Goal: Contribute content: Contribute content

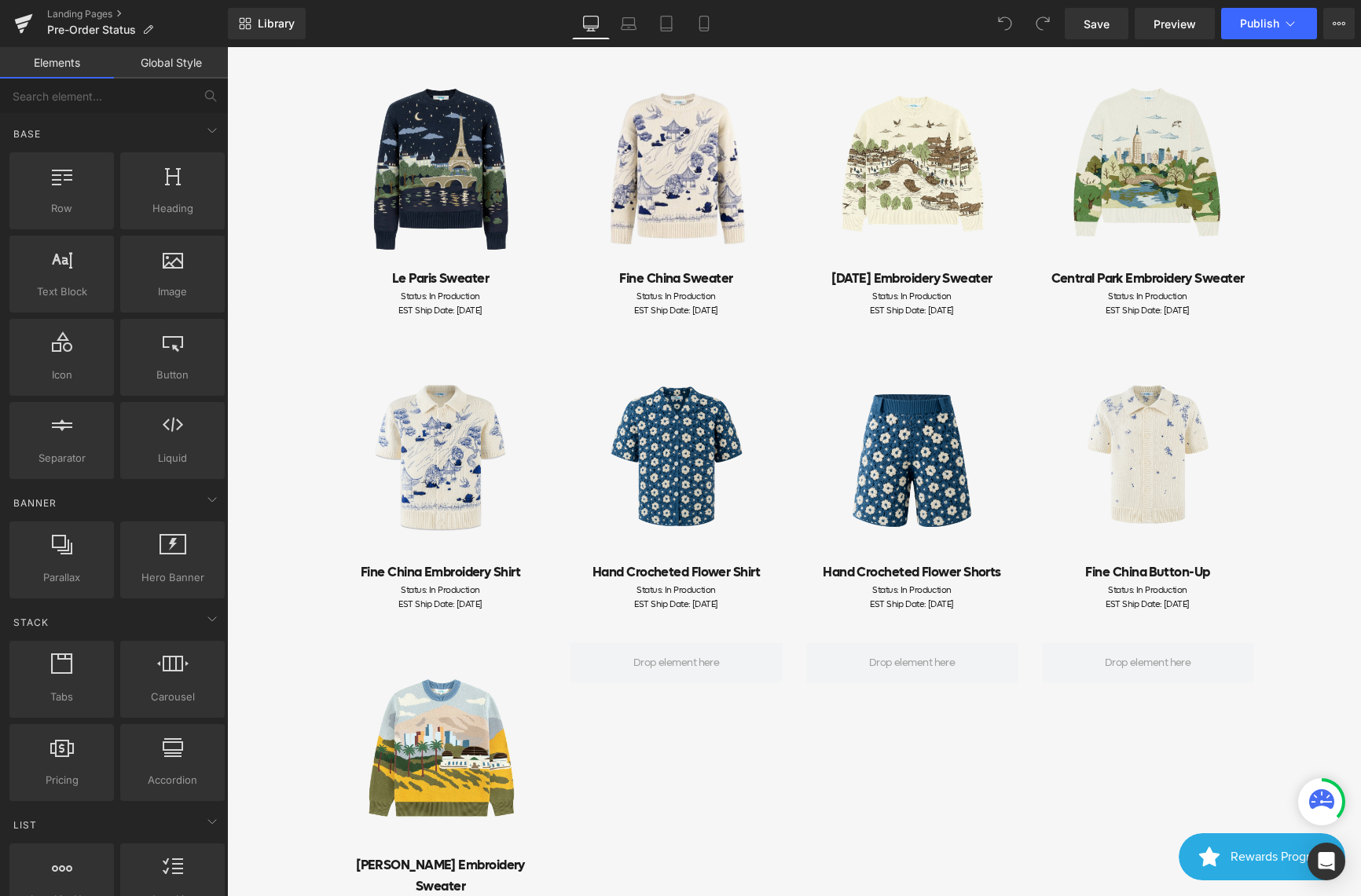
scroll to position [338, 0]
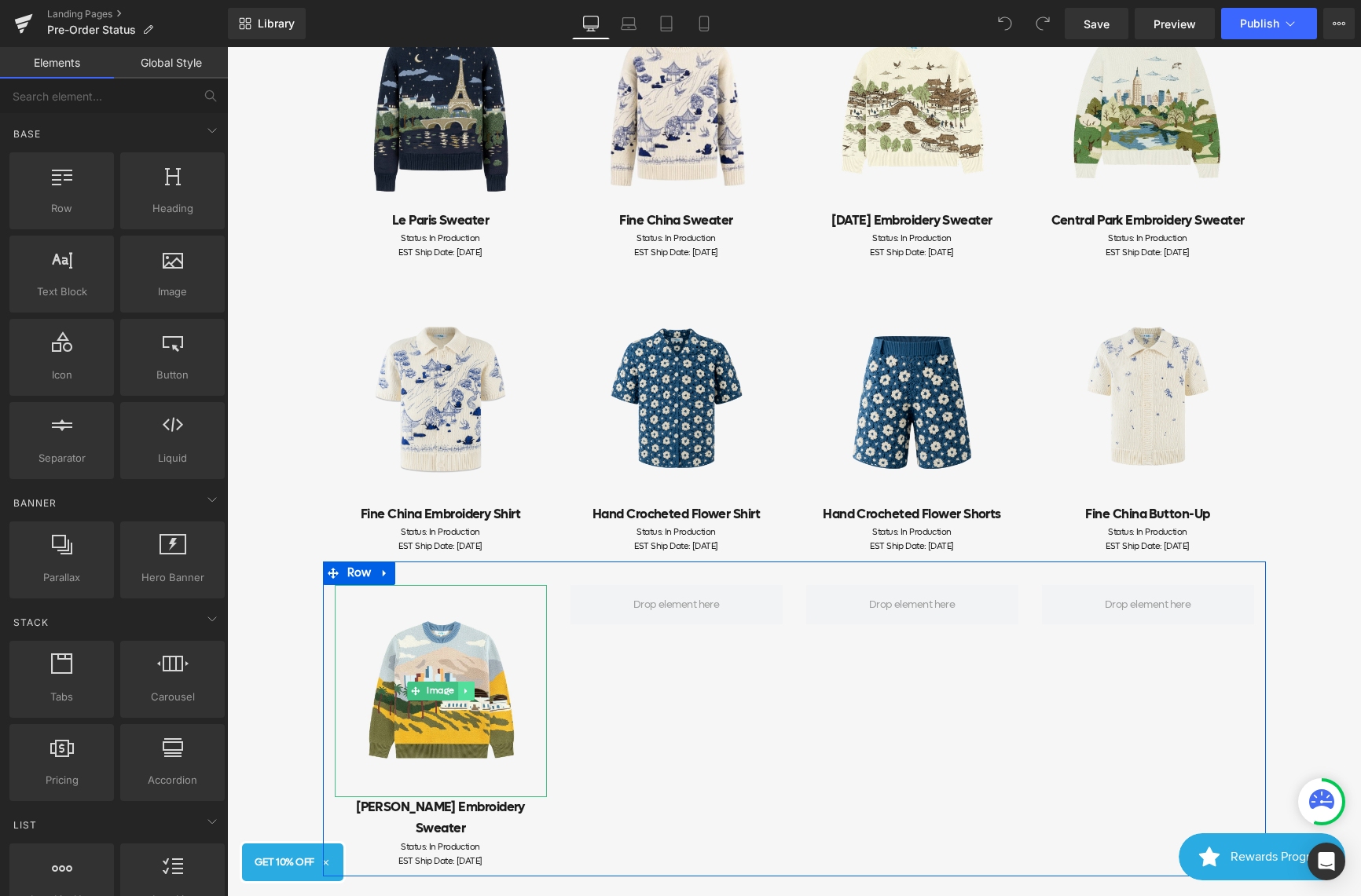
click at [465, 684] on link at bounding box center [466, 691] width 16 height 19
click at [457, 692] on icon at bounding box center [457, 692] width 9 height 9
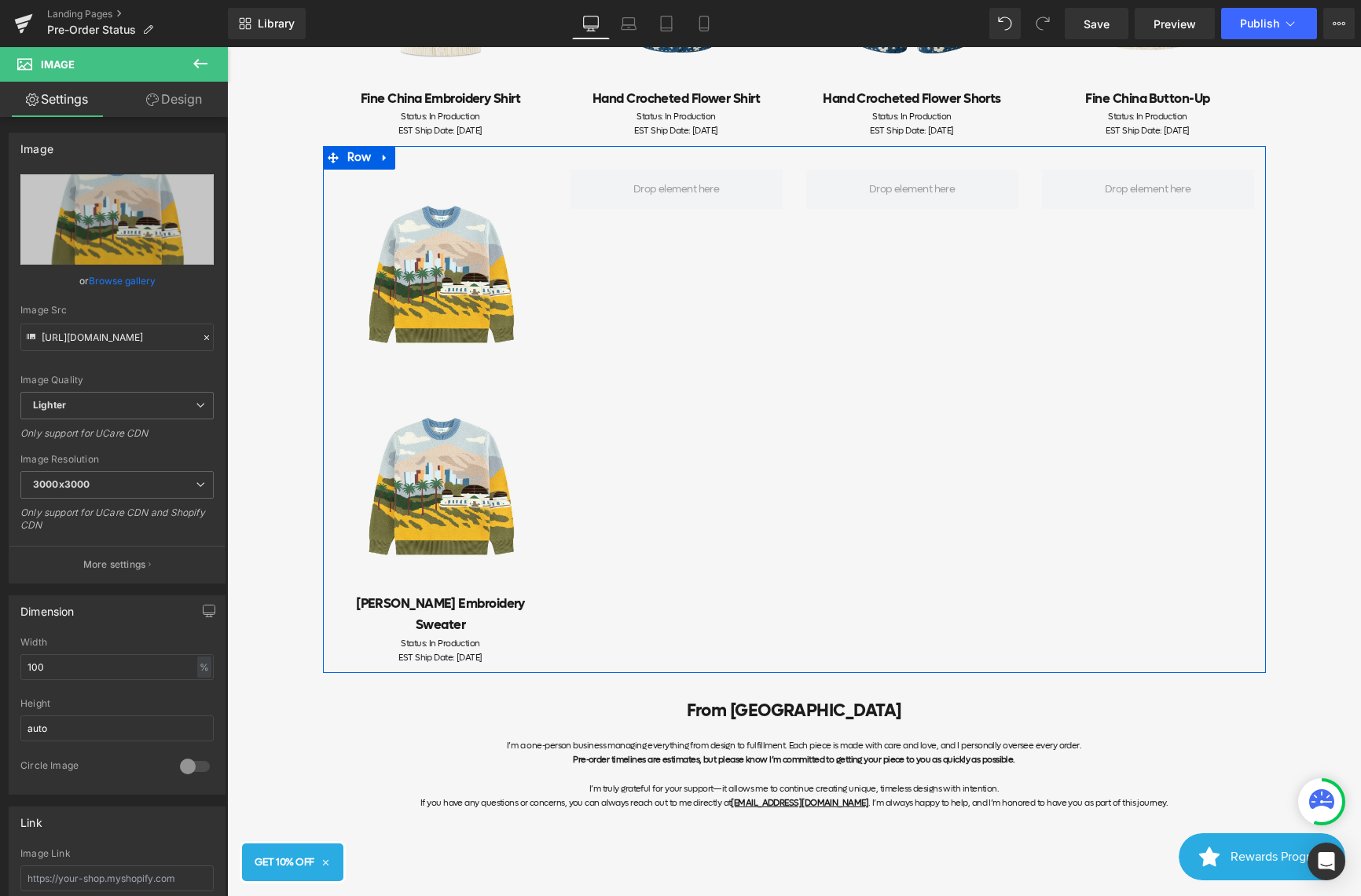
scroll to position [286, 0]
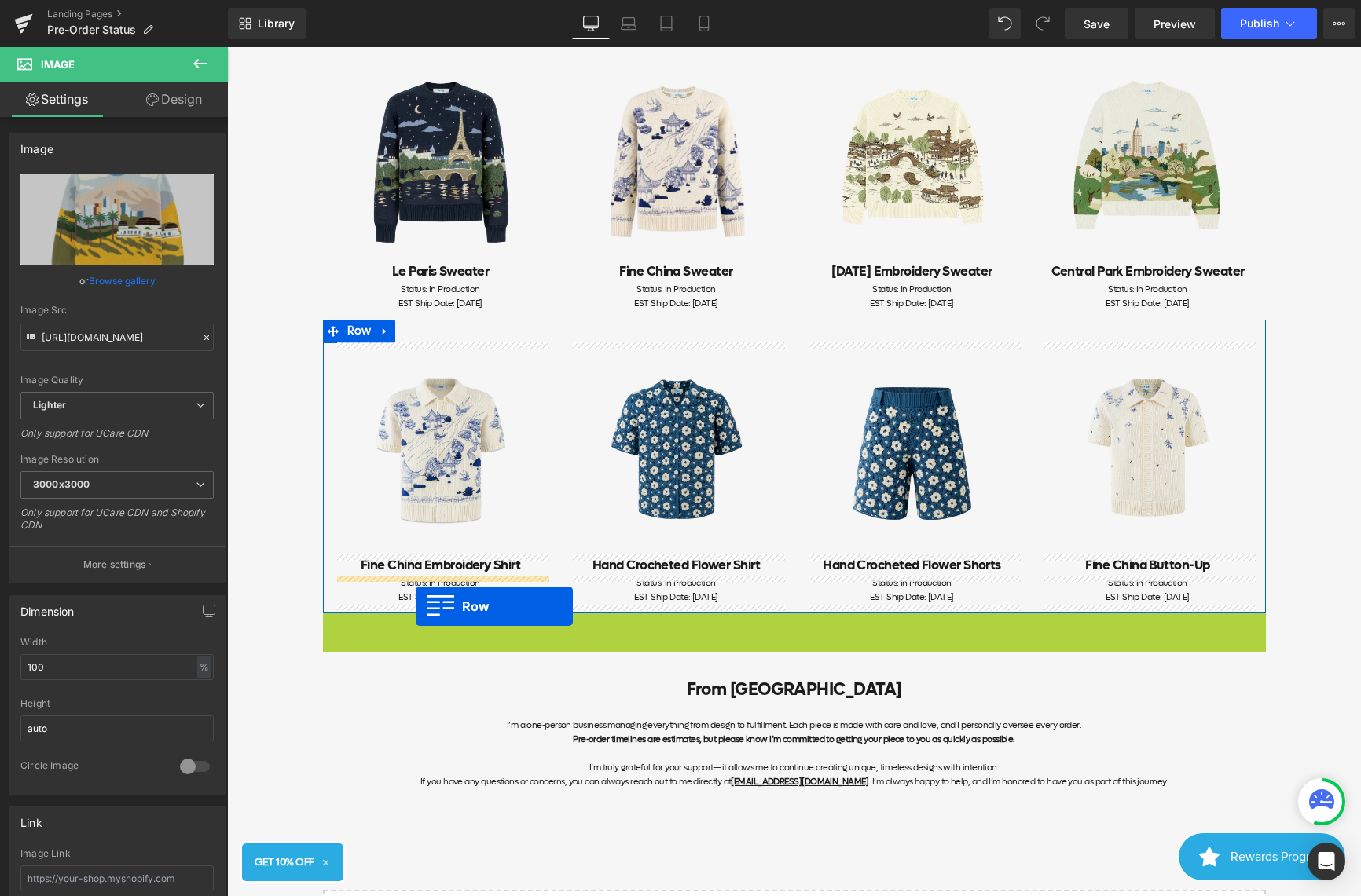
drag, startPoint x: 335, startPoint y: 155, endPoint x: 413, endPoint y: 634, distance: 485.3
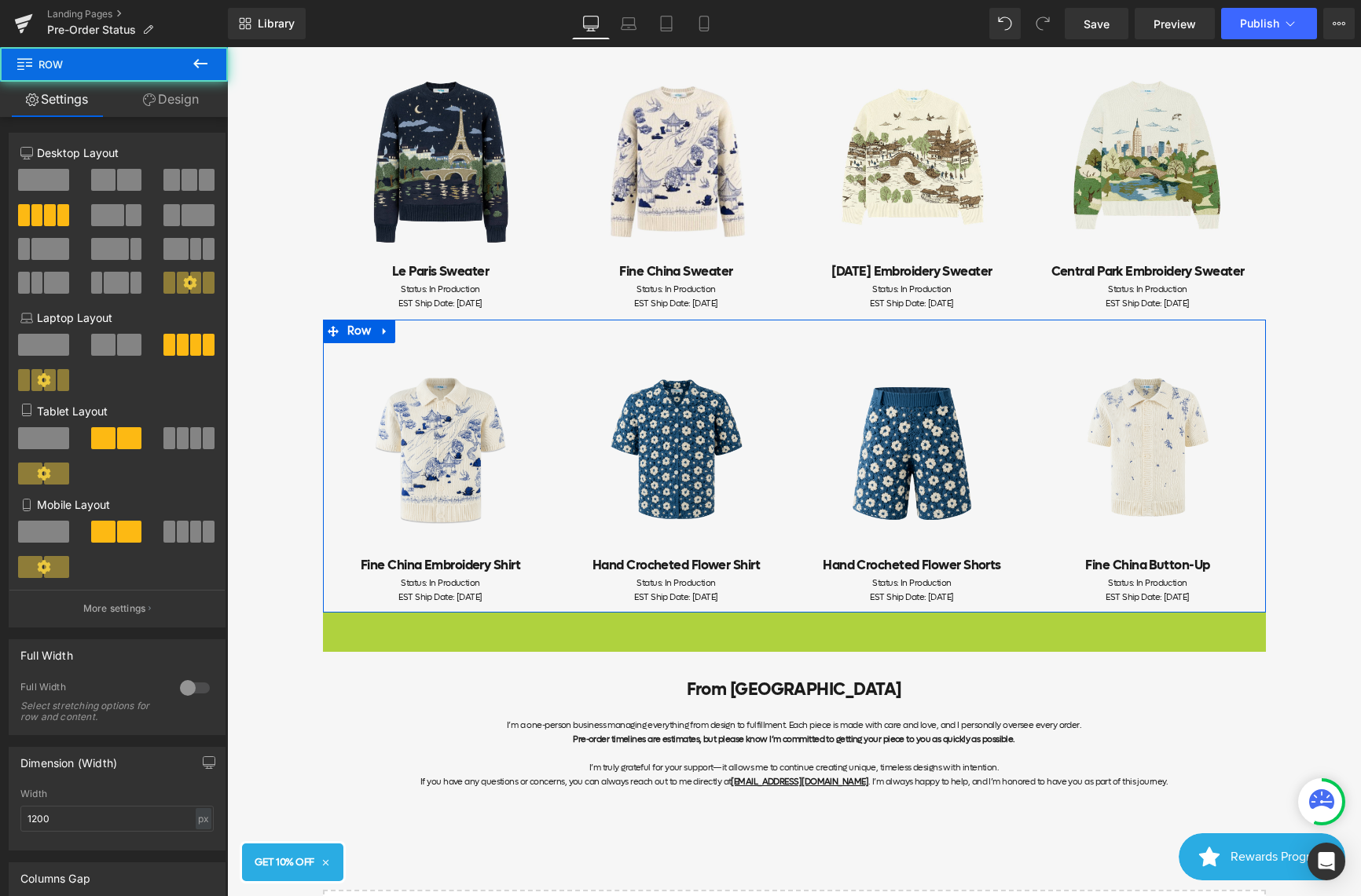
scroll to position [754, 0]
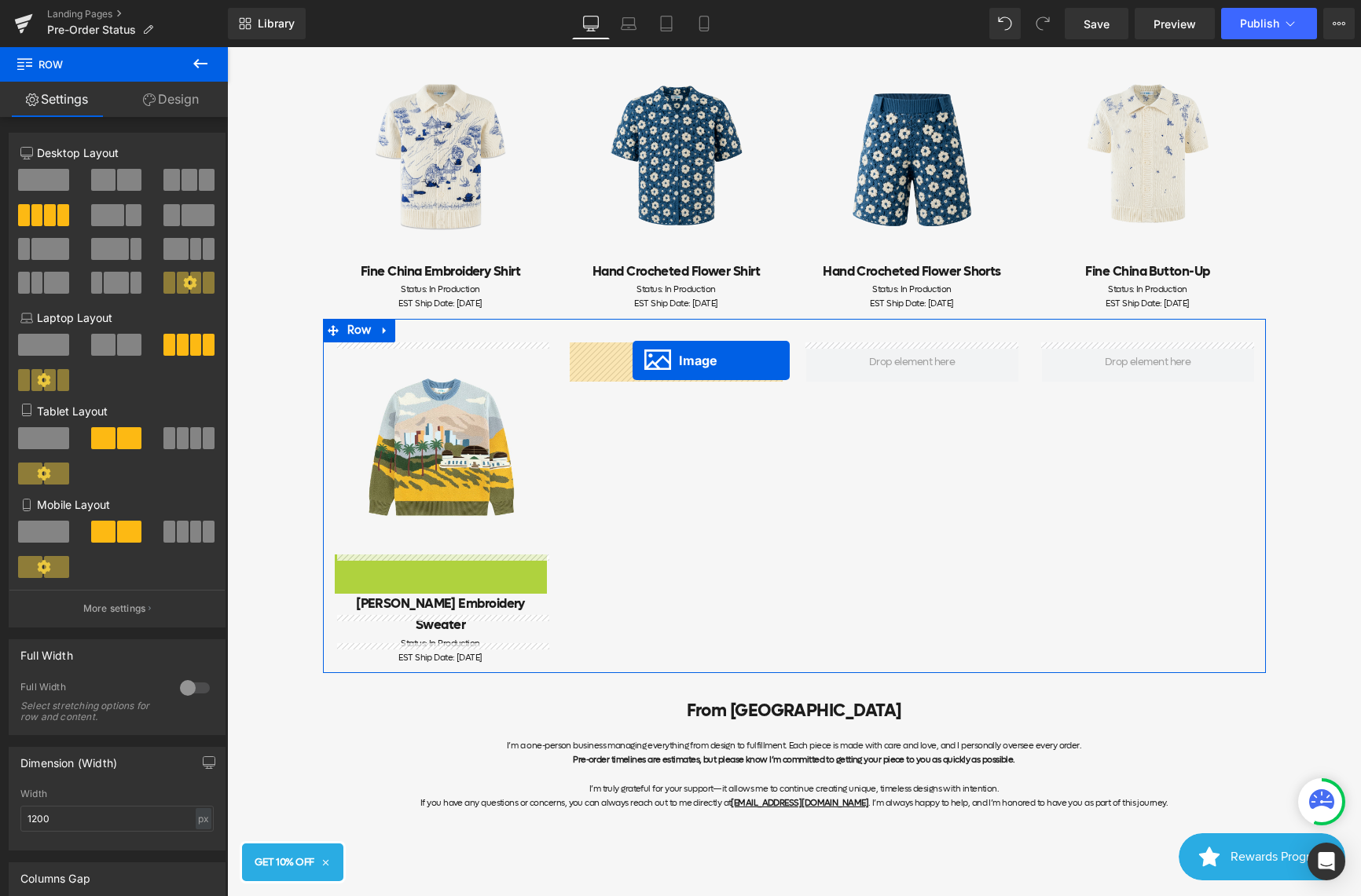
drag, startPoint x: 409, startPoint y: 480, endPoint x: 632, endPoint y: 361, distance: 252.8
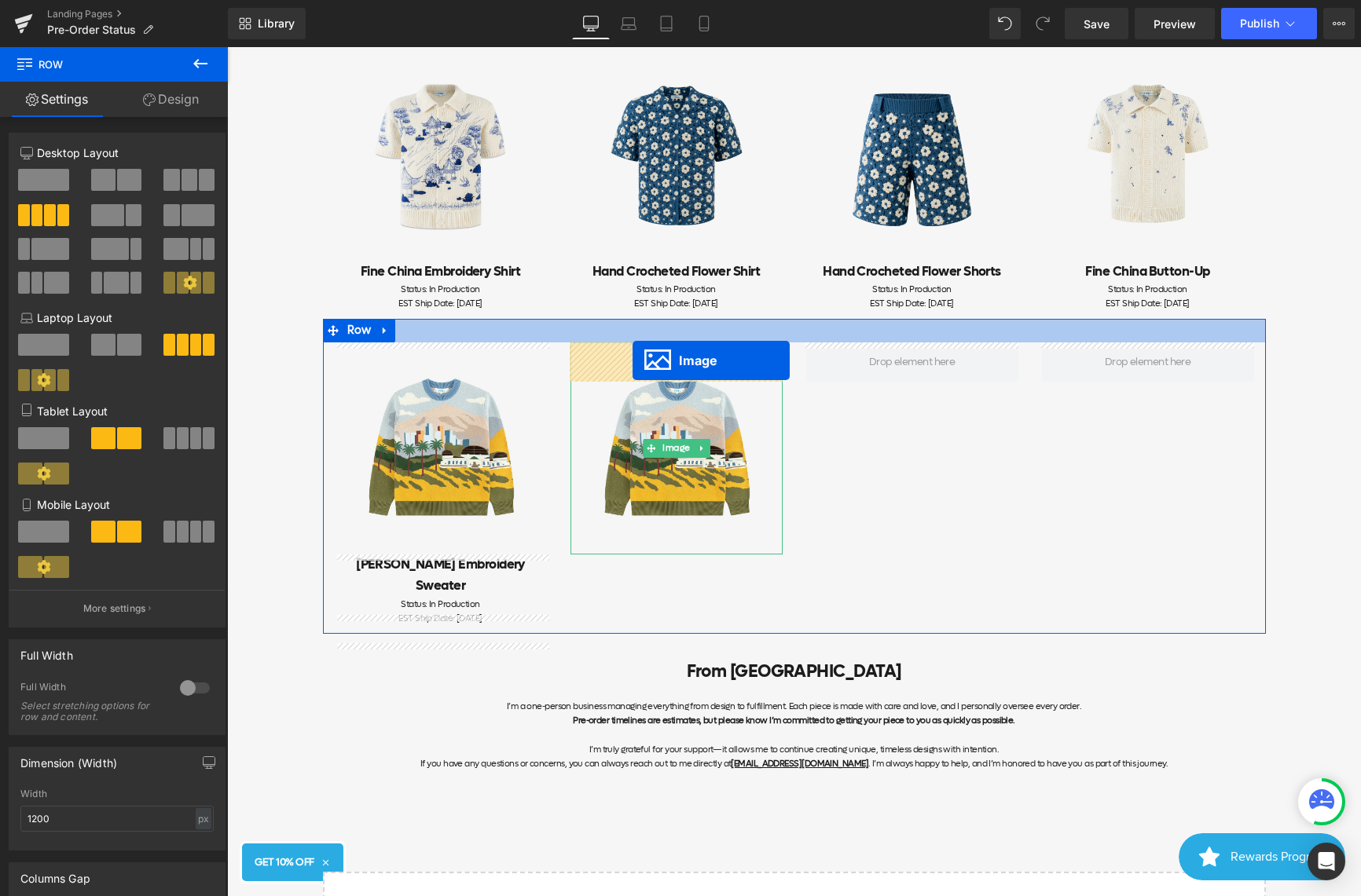
scroll to position [541, 0]
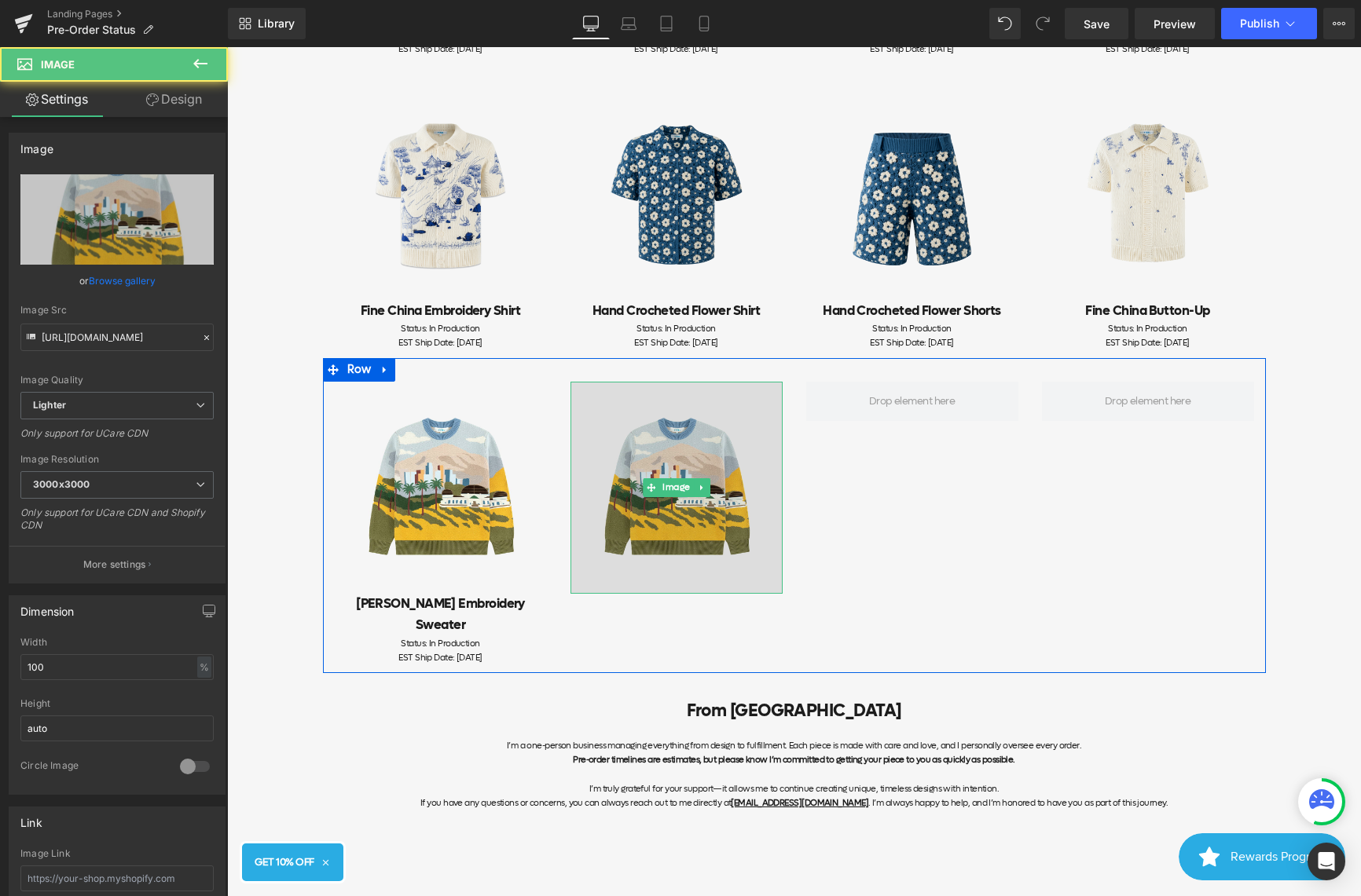
click at [672, 457] on img at bounding box center [676, 487] width 212 height 212
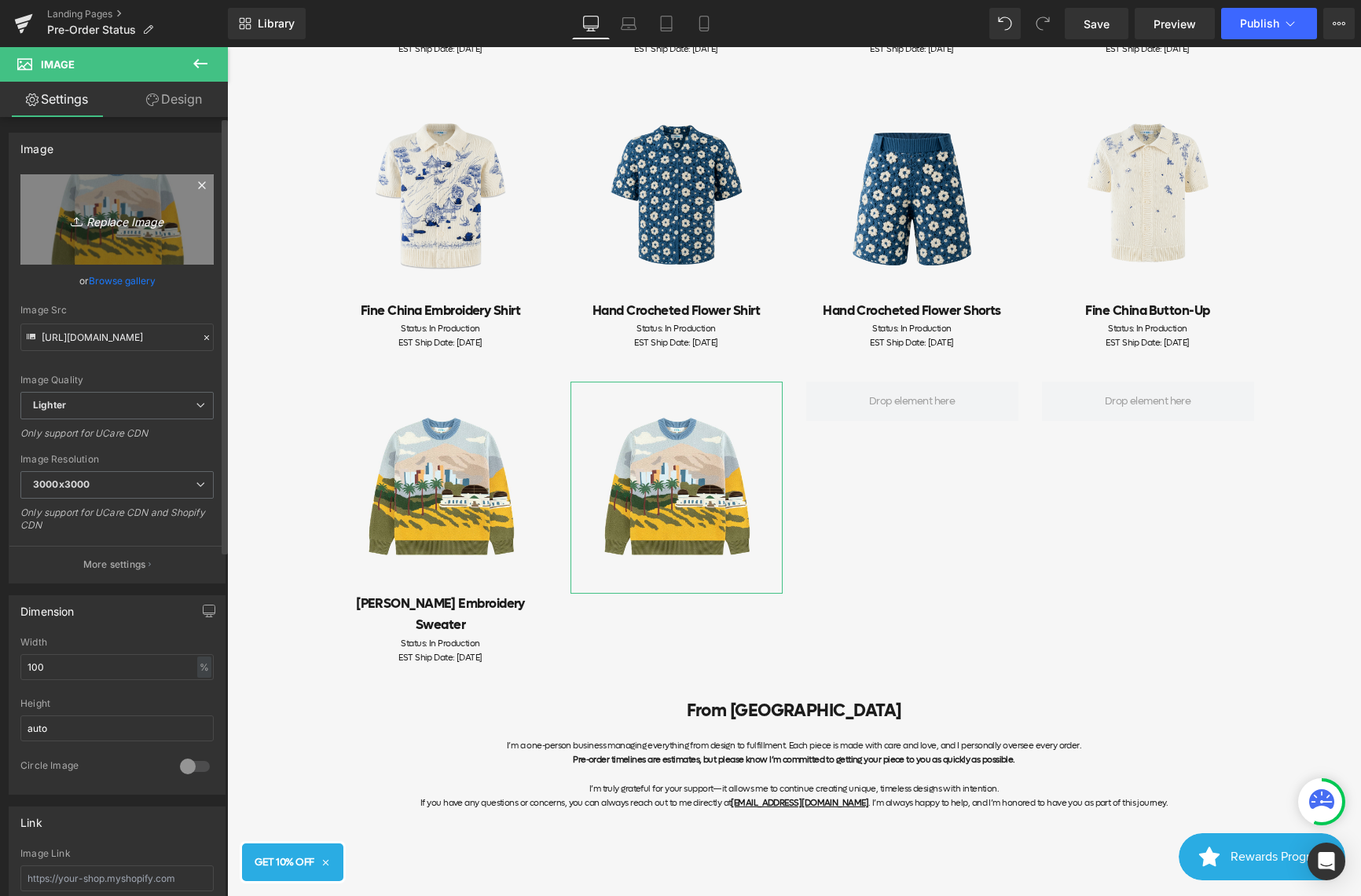
click at [90, 218] on icon "Replace Image" at bounding box center [117, 220] width 125 height 20
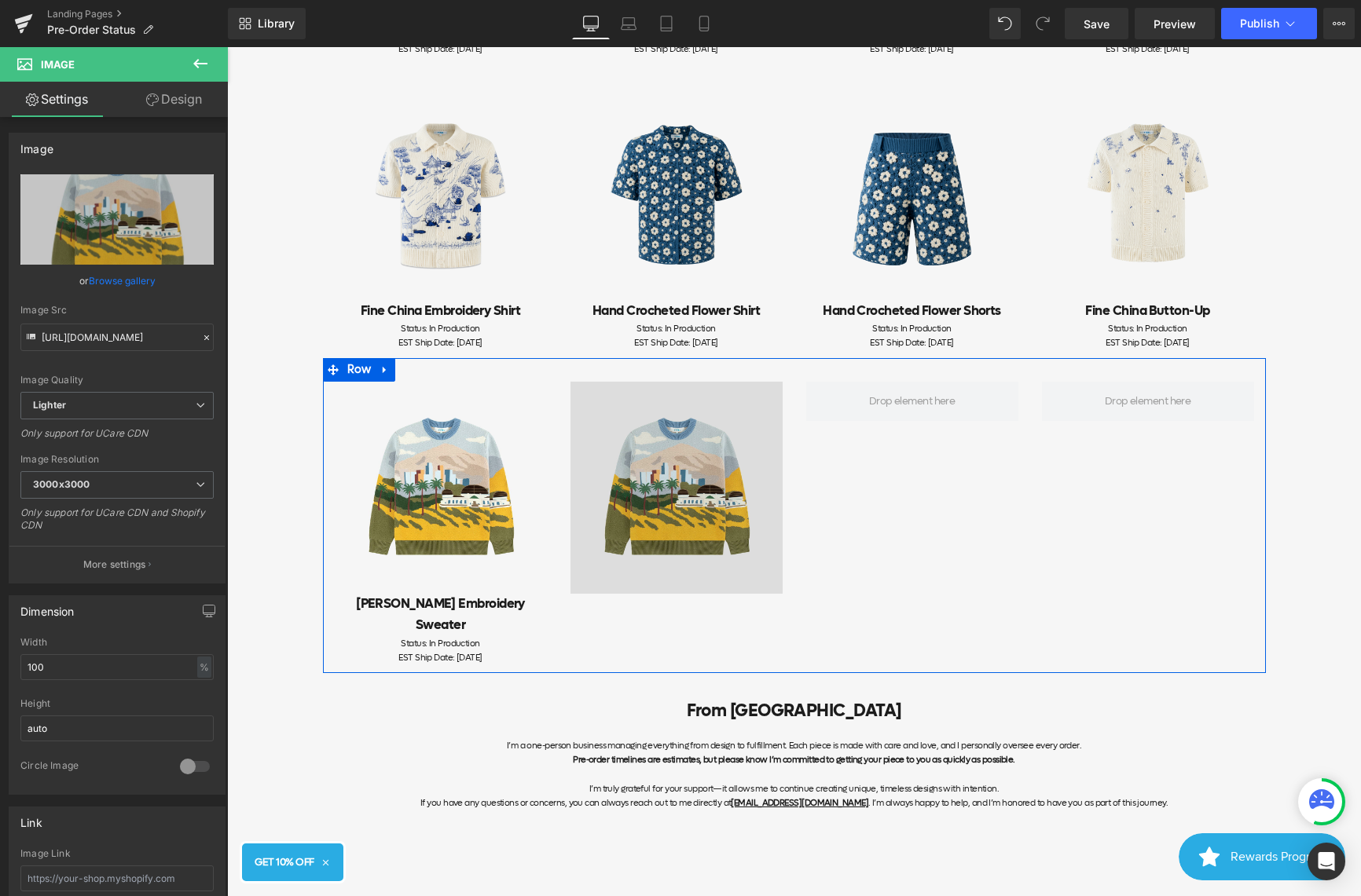
click at [689, 513] on img at bounding box center [676, 487] width 212 height 212
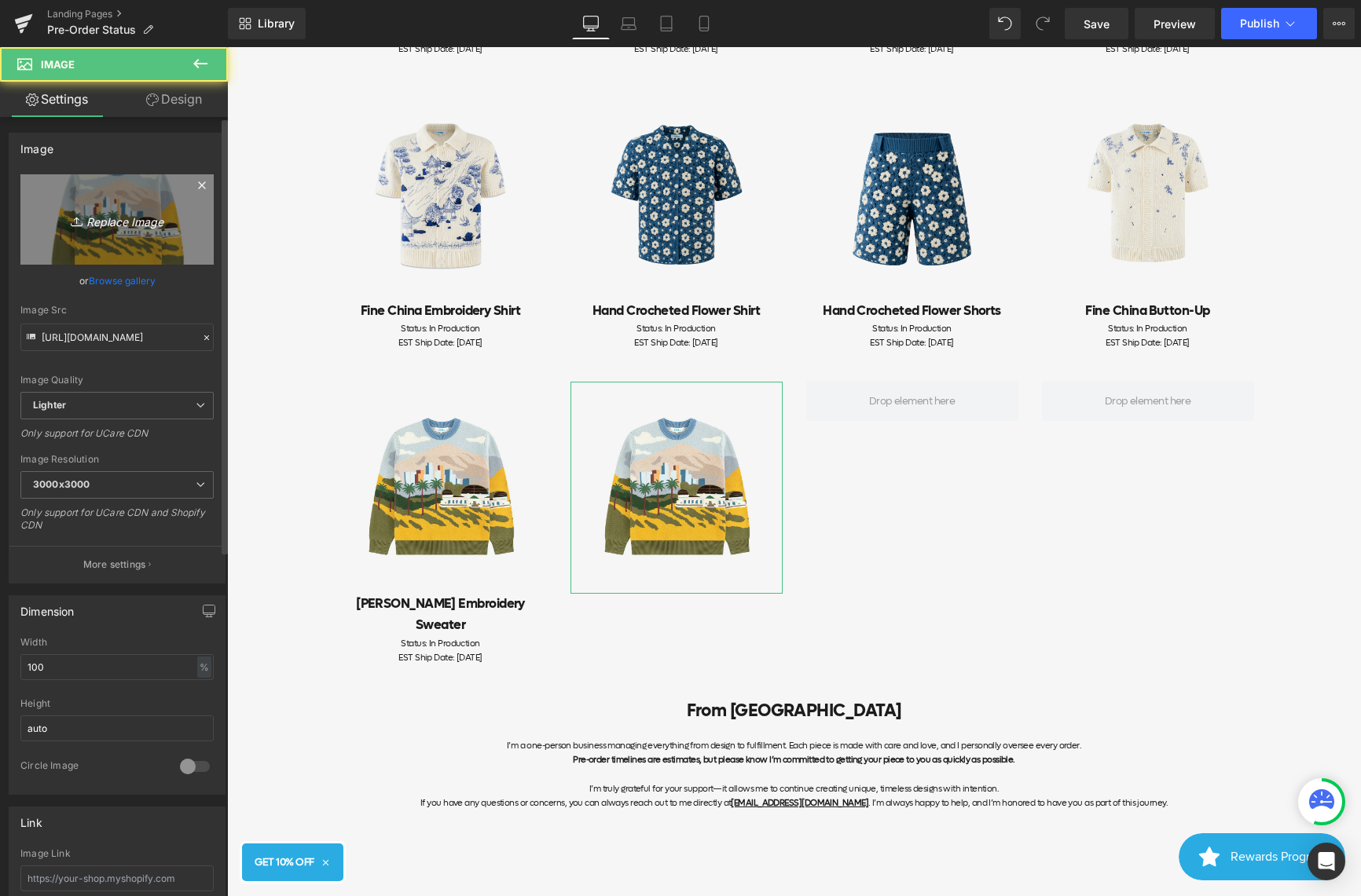
click at [133, 251] on link "Replace Image" at bounding box center [116, 219] width 193 height 90
type input "C:\fakepath\Frame 937.jpg"
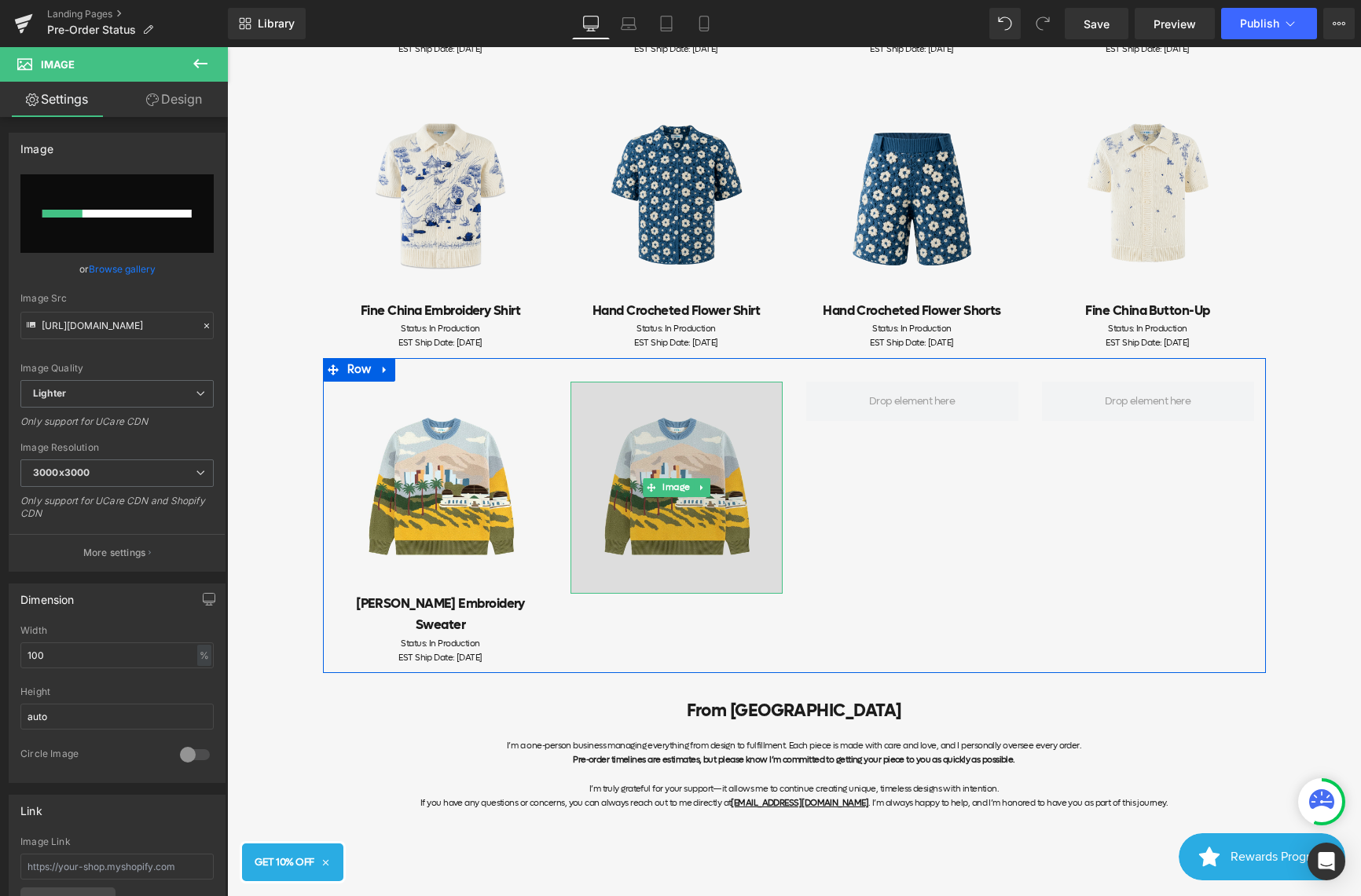
scroll to position [486, 0]
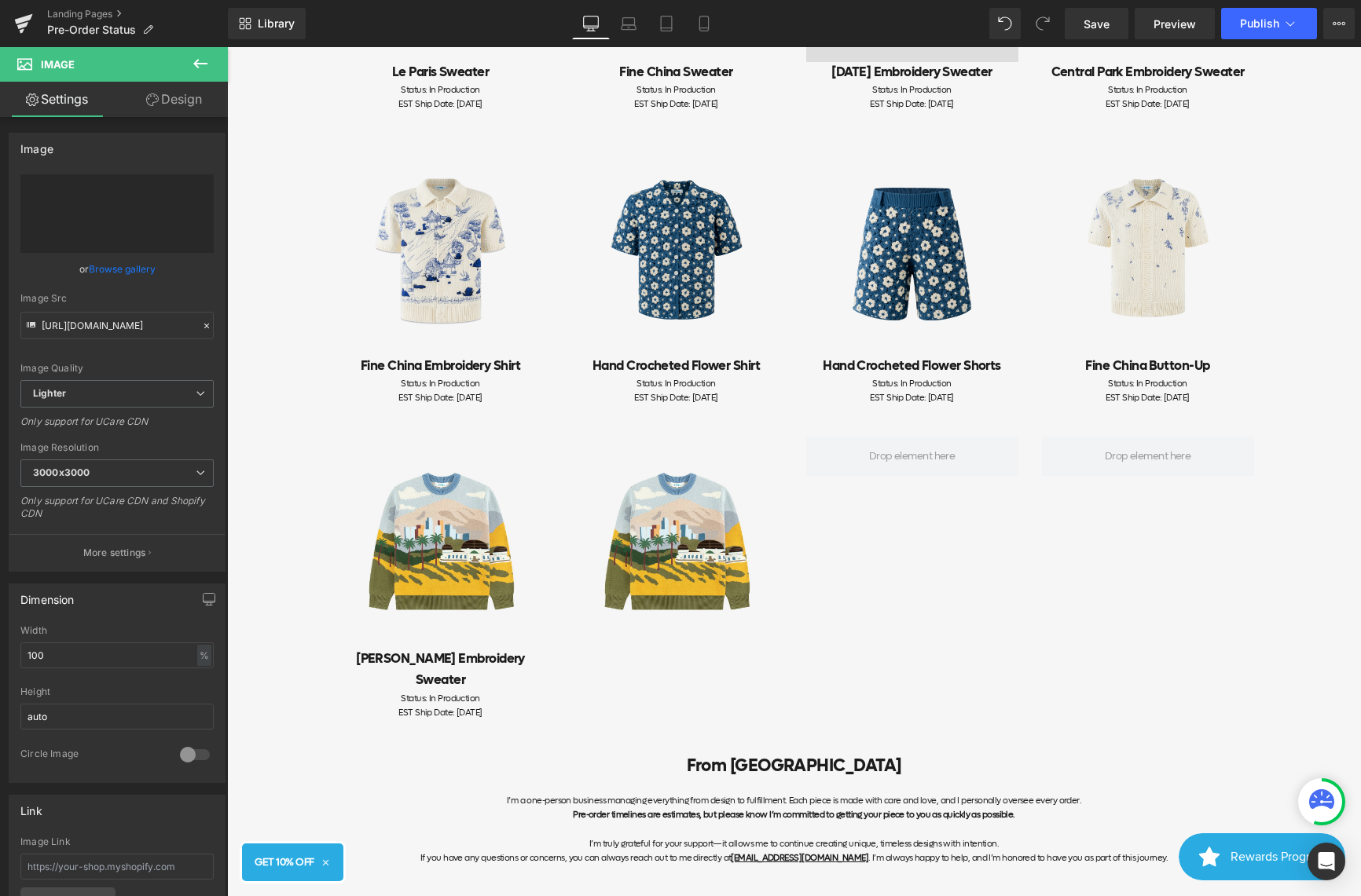
type input "[URL][DOMAIN_NAME]"
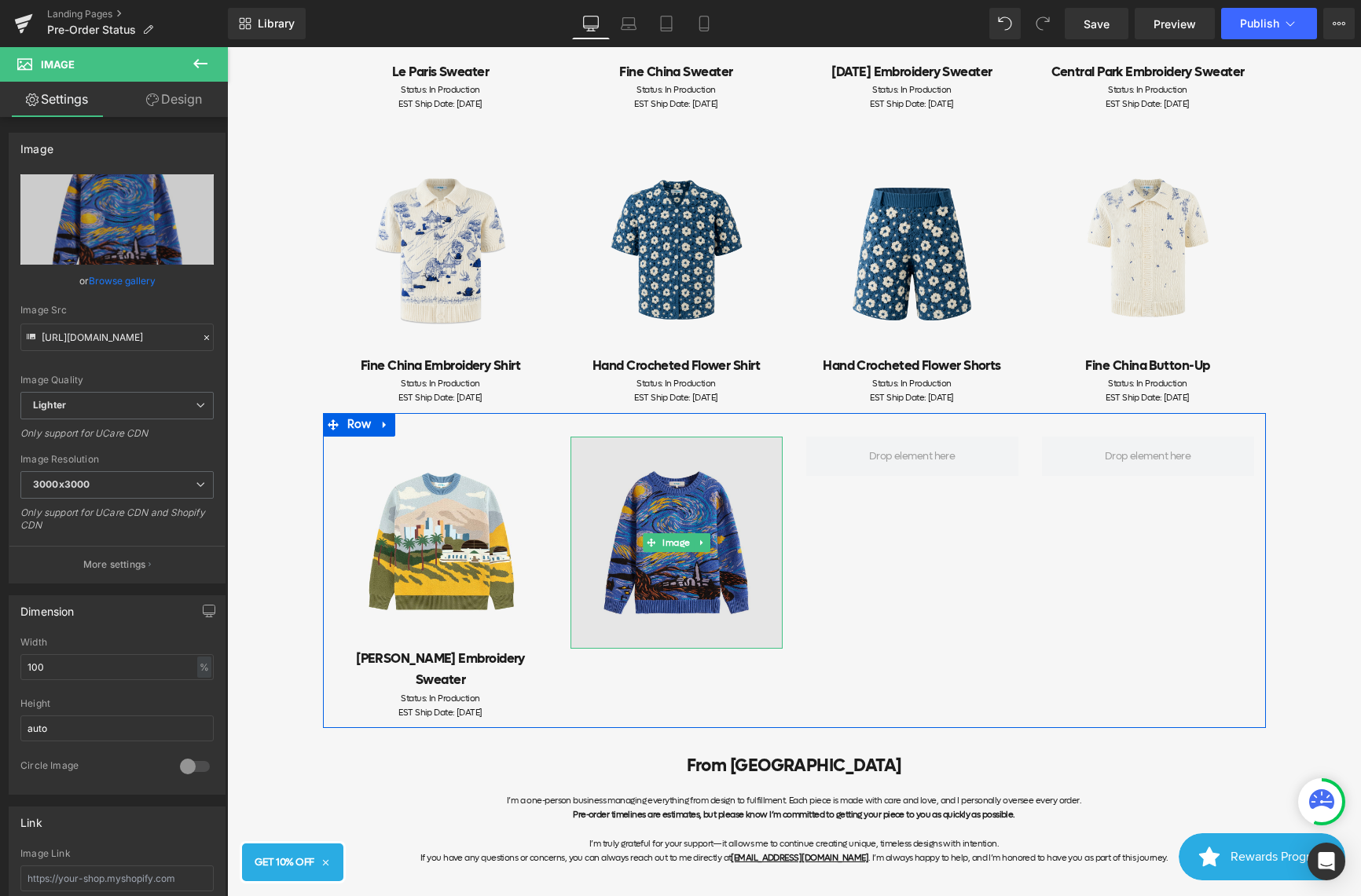
click at [662, 551] on span "Image" at bounding box center [676, 543] width 34 height 19
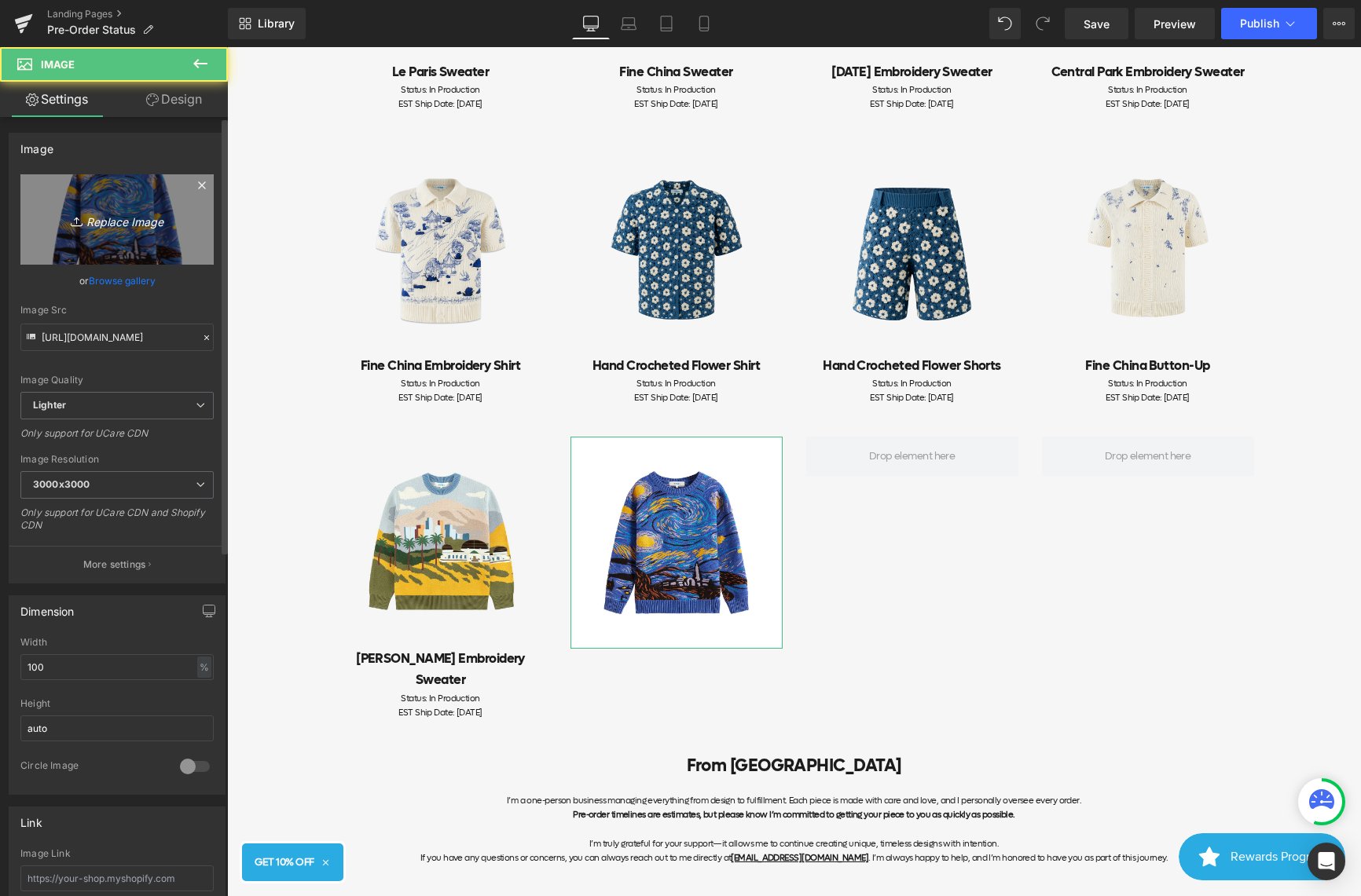
click at [160, 256] on link "Replace Image" at bounding box center [116, 219] width 193 height 90
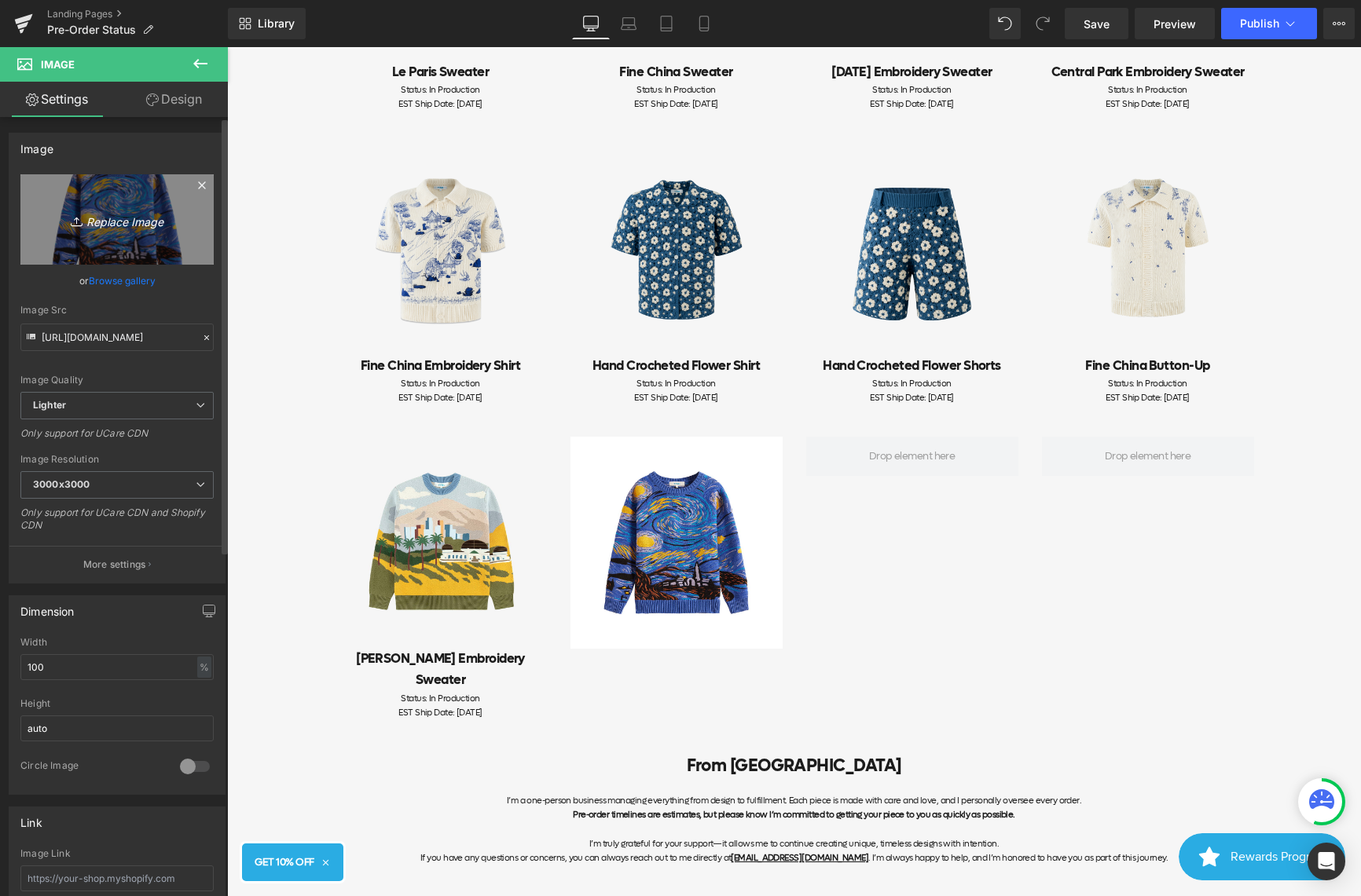
type input "C:\fakepath\Frame 937 (1).jpg"
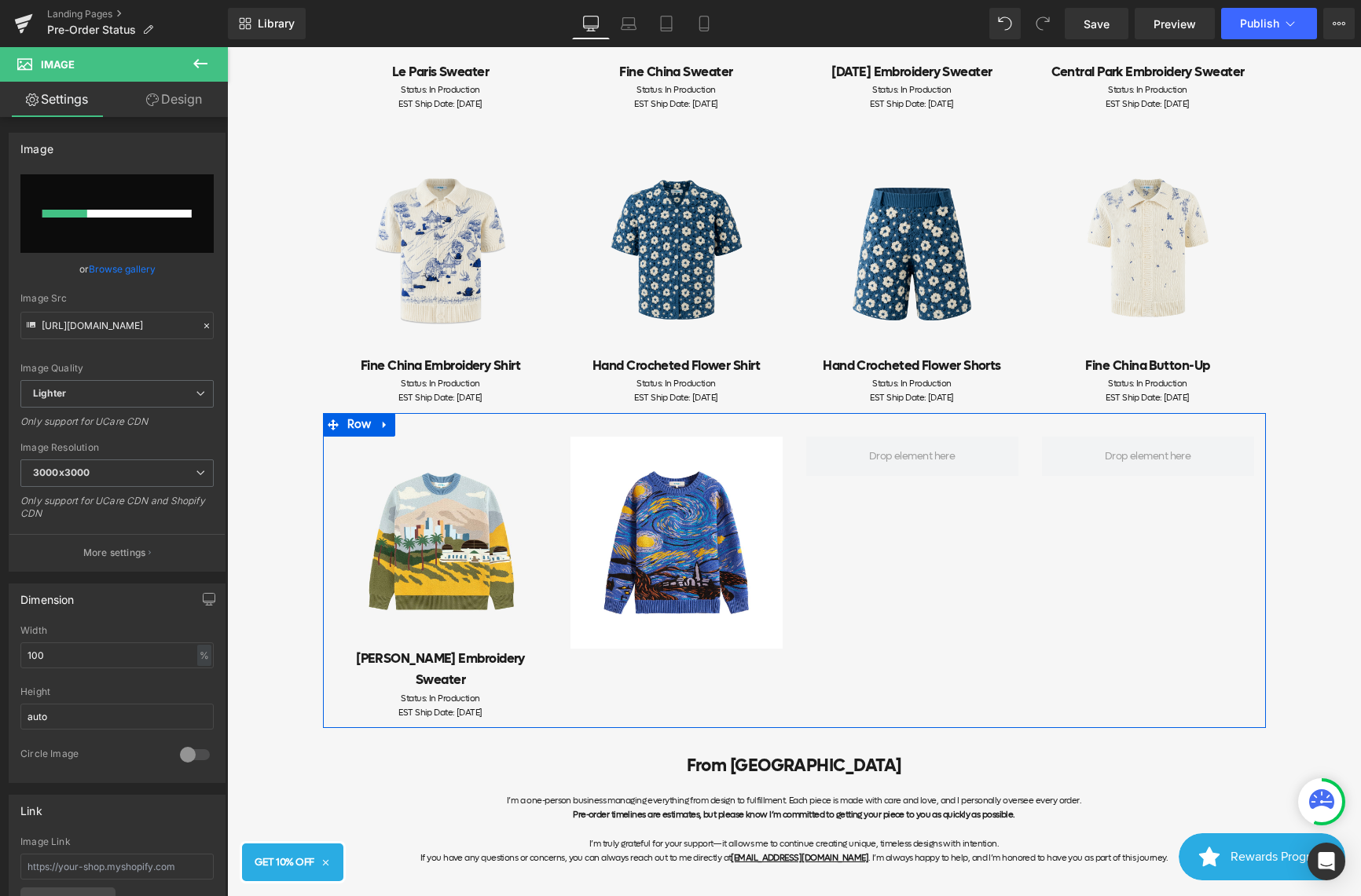
click at [484, 702] on icon at bounding box center [482, 706] width 9 height 10
click at [476, 702] on icon at bounding box center [474, 706] width 9 height 10
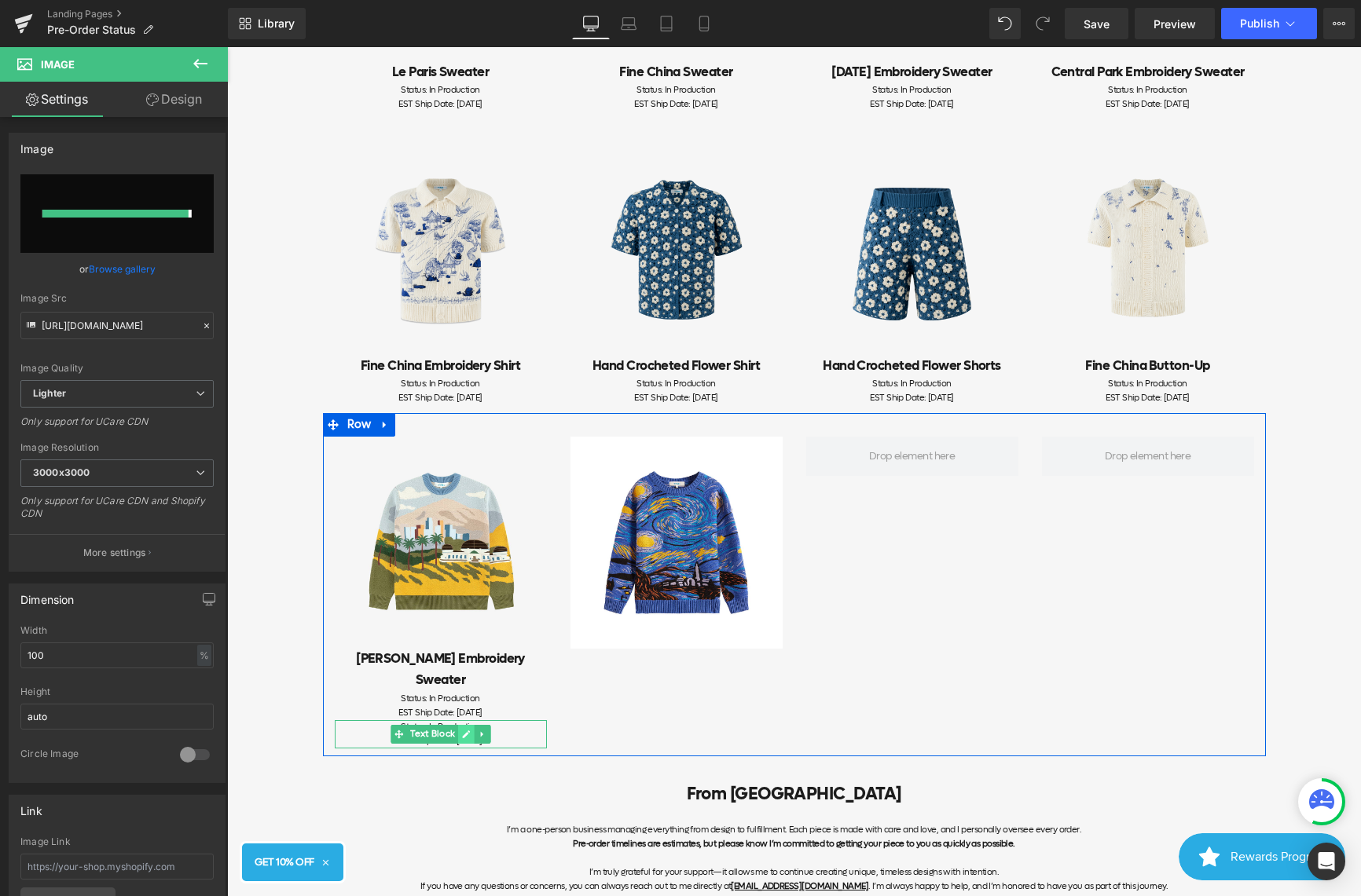
type input "[URL][DOMAIN_NAME]"
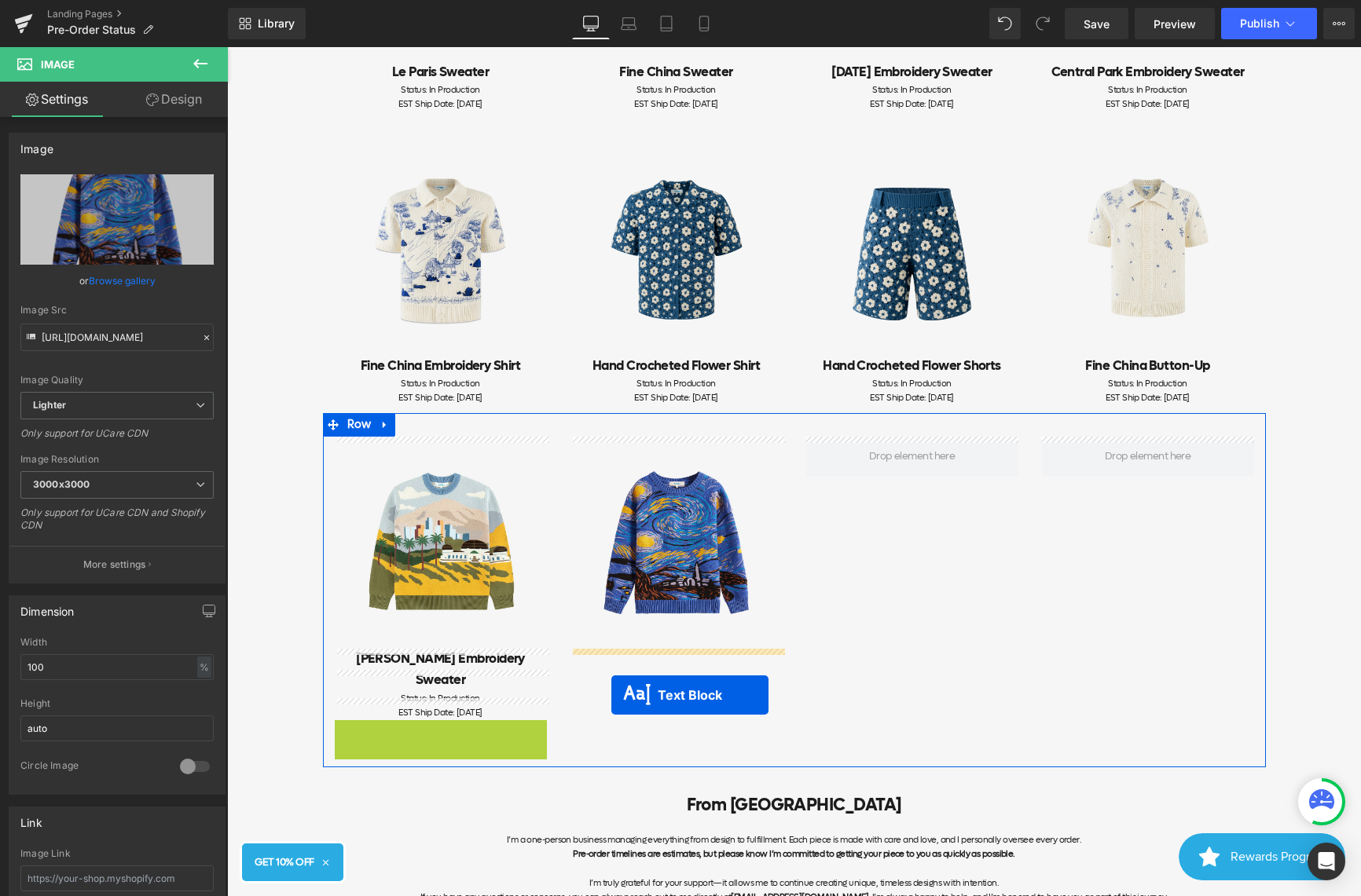
drag, startPoint x: 408, startPoint y: 711, endPoint x: 621, endPoint y: 693, distance: 213.8
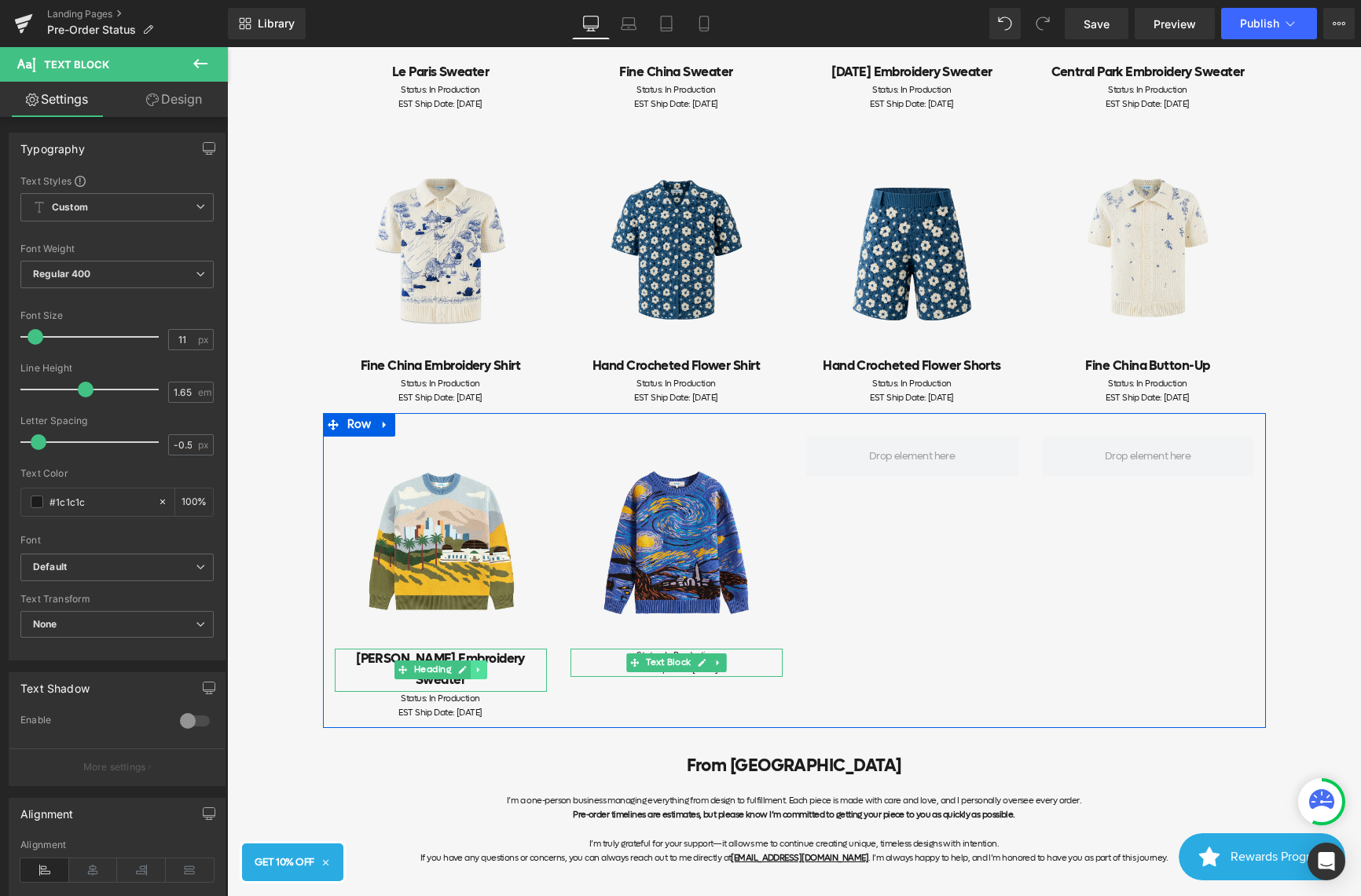
click at [481, 666] on icon at bounding box center [478, 671] width 9 height 10
click at [471, 667] on icon at bounding box center [470, 671] width 9 height 9
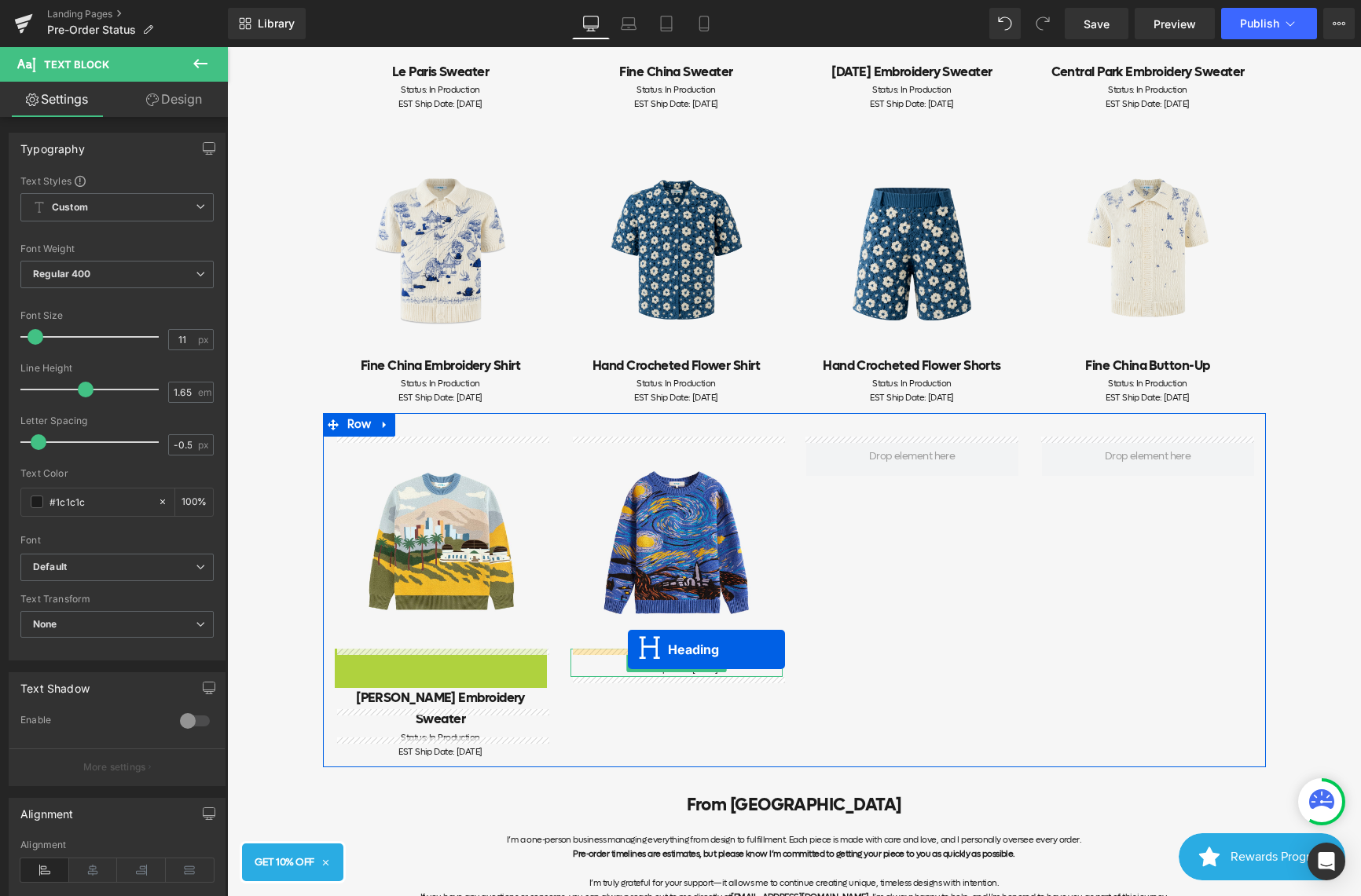
drag, startPoint x: 379, startPoint y: 661, endPoint x: 628, endPoint y: 649, distance: 249.3
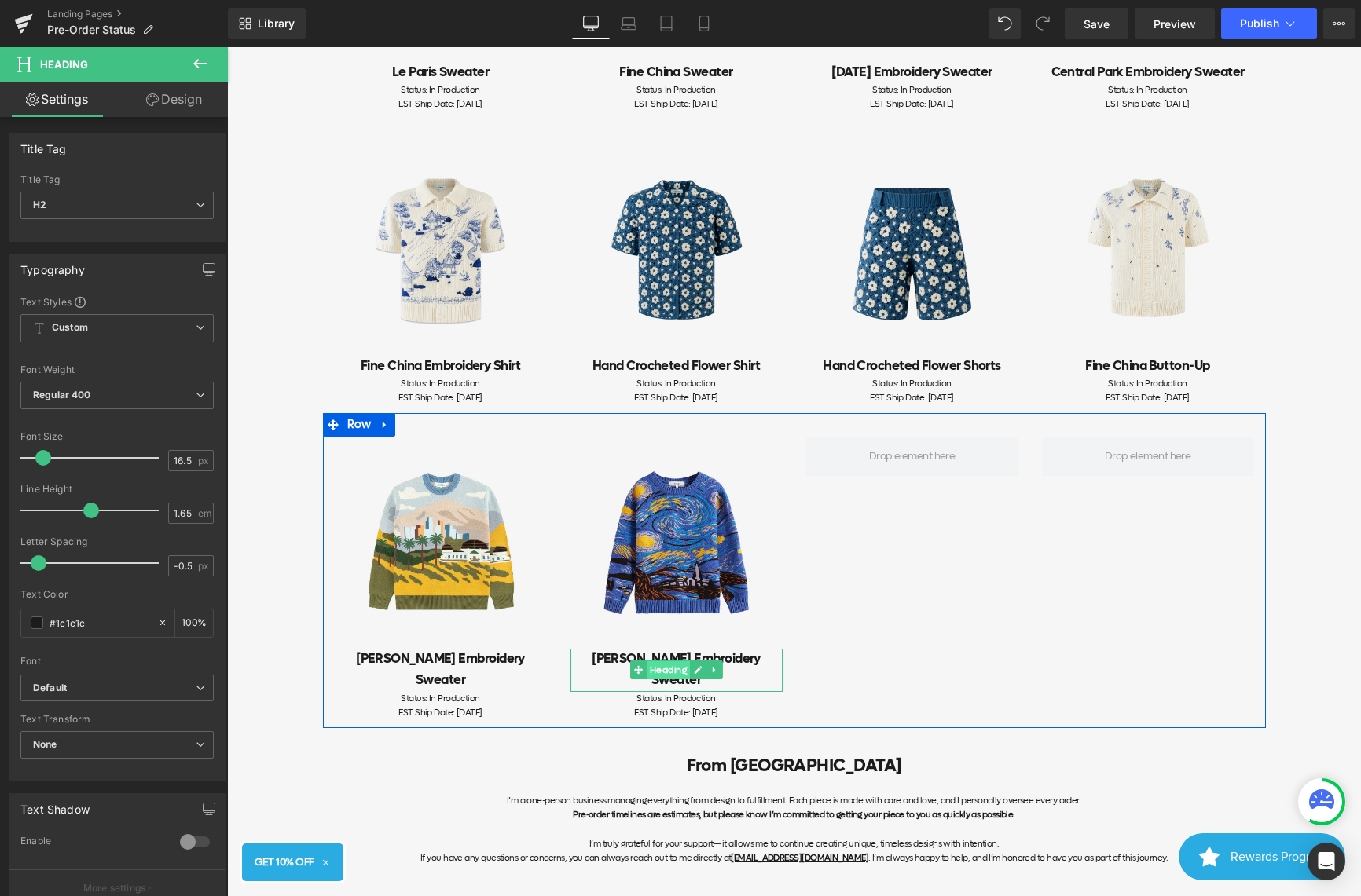
click at [687, 662] on span "Heading" at bounding box center [667, 671] width 43 height 19
click at [694, 666] on icon at bounding box center [698, 671] width 9 height 10
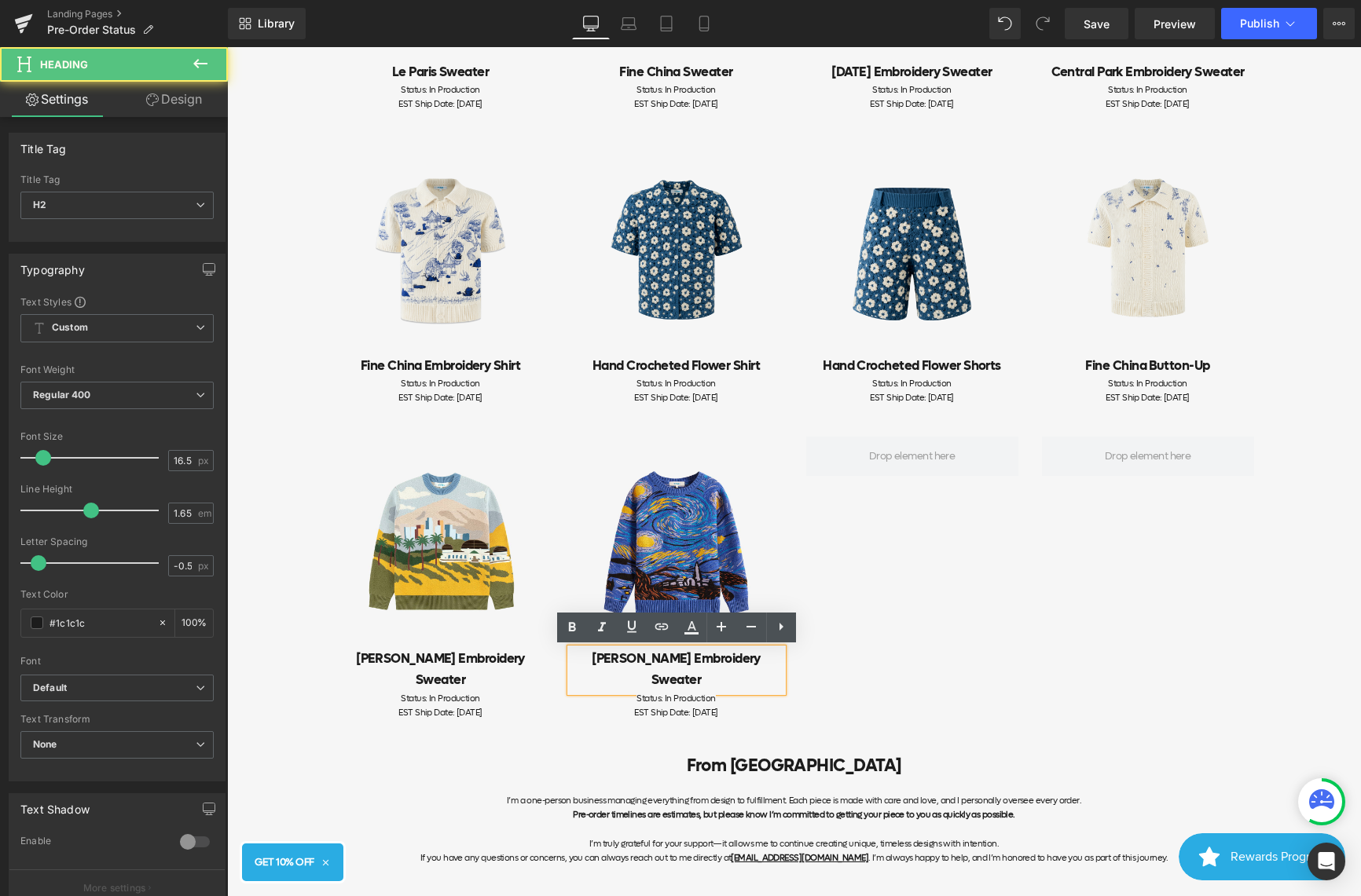
click at [687, 659] on h2 "[PERSON_NAME] Embroidery Sweater" at bounding box center [676, 670] width 212 height 42
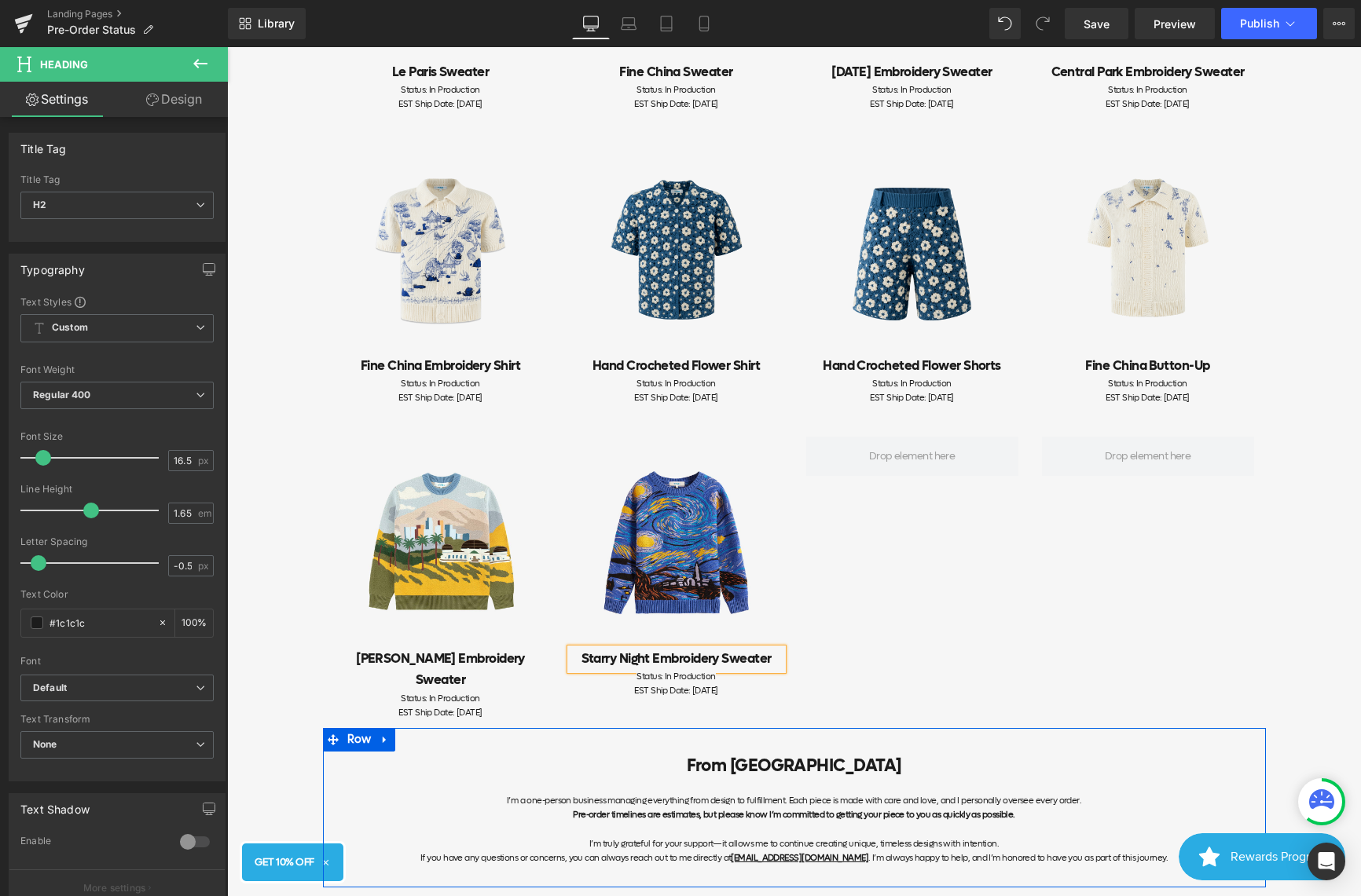
click at [688, 728] on div "From YITAI I’m a one-person business managing everything from design to fulfill…" at bounding box center [794, 808] width 943 height 160
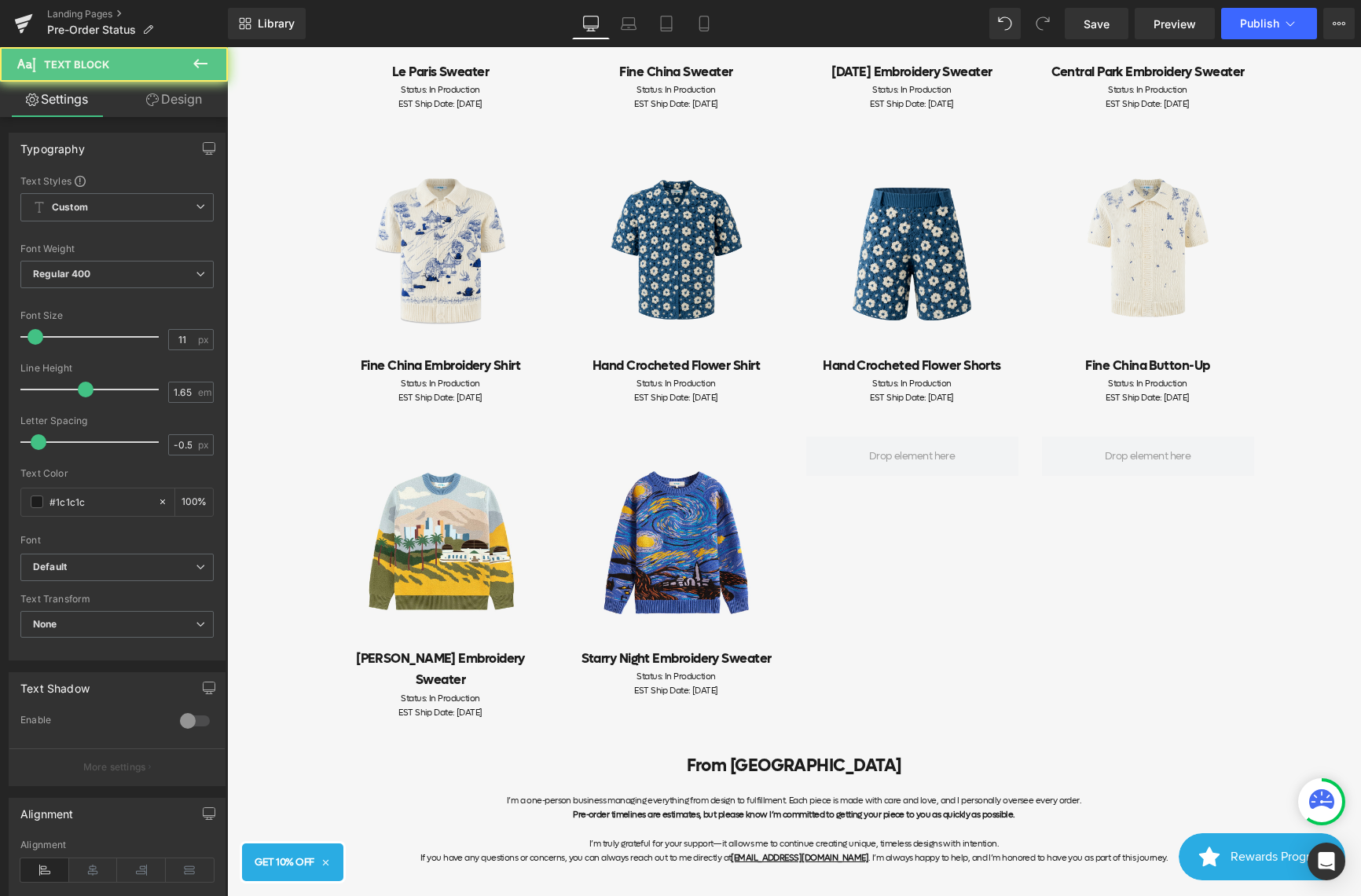
click at [227, 47] on div at bounding box center [227, 47] width 0 height 0
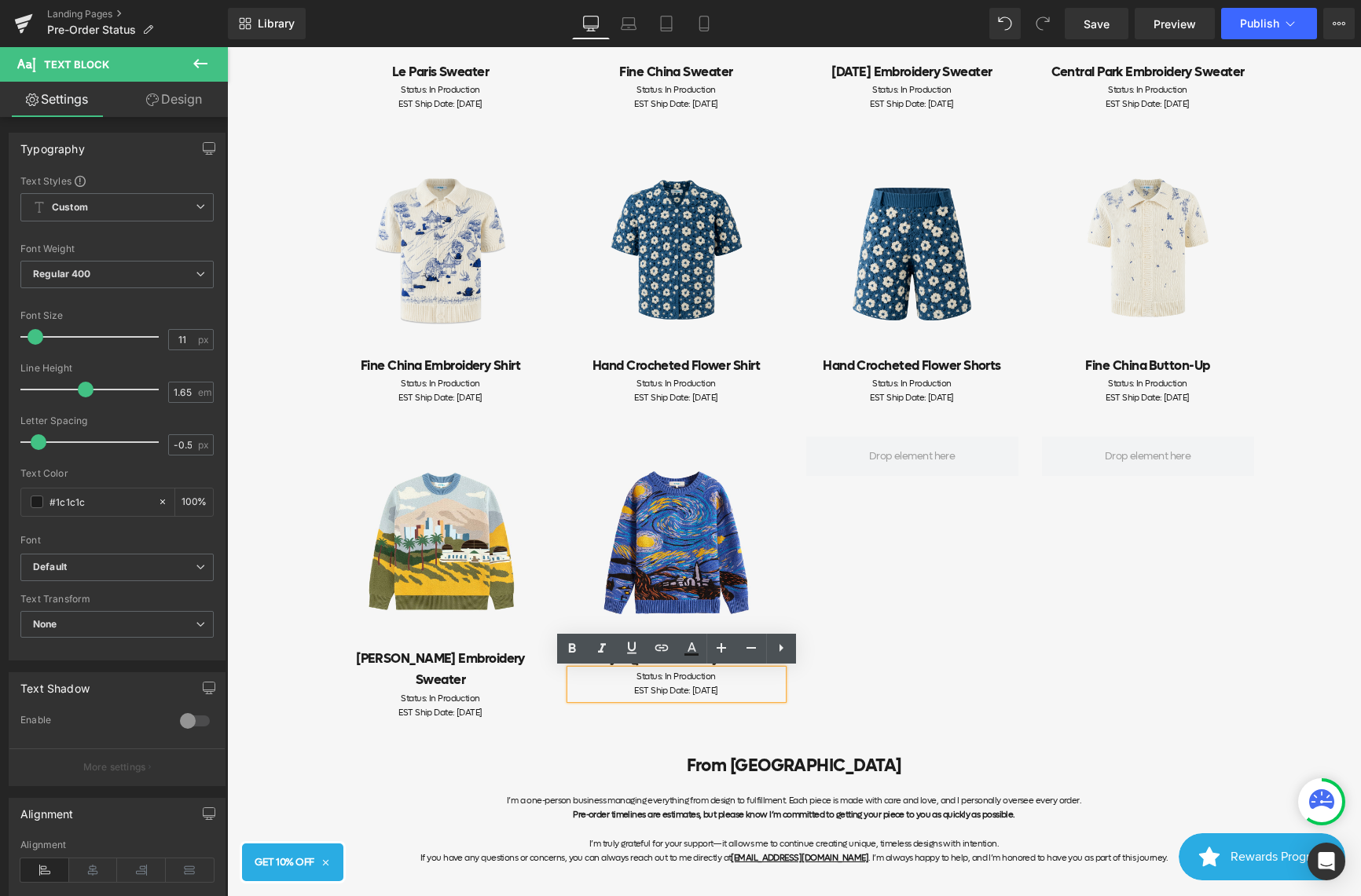
drag, startPoint x: 759, startPoint y: 693, endPoint x: 663, endPoint y: 693, distance: 96.0
click at [663, 693] on div "EST Ship Date: [DATE]" at bounding box center [676, 691] width 212 height 14
click at [934, 671] on div "Image [PERSON_NAME] Embroidery Sweater Heading Status: In Production EST Ship D…" at bounding box center [794, 570] width 943 height 315
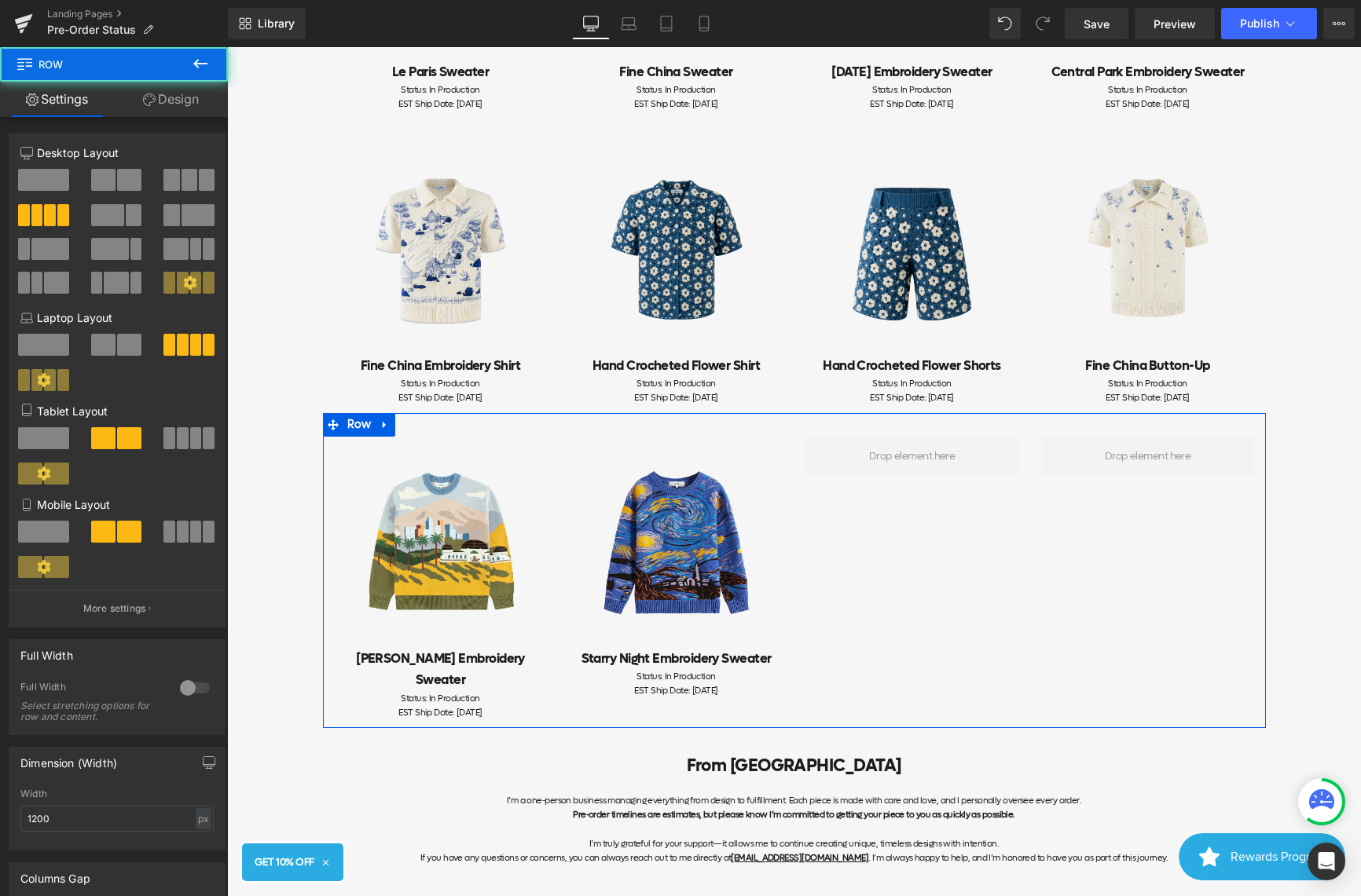
click at [934, 671] on div "Image [PERSON_NAME] Embroidery Sweater Heading Status: In Production EST Ship D…" at bounding box center [794, 570] width 943 height 315
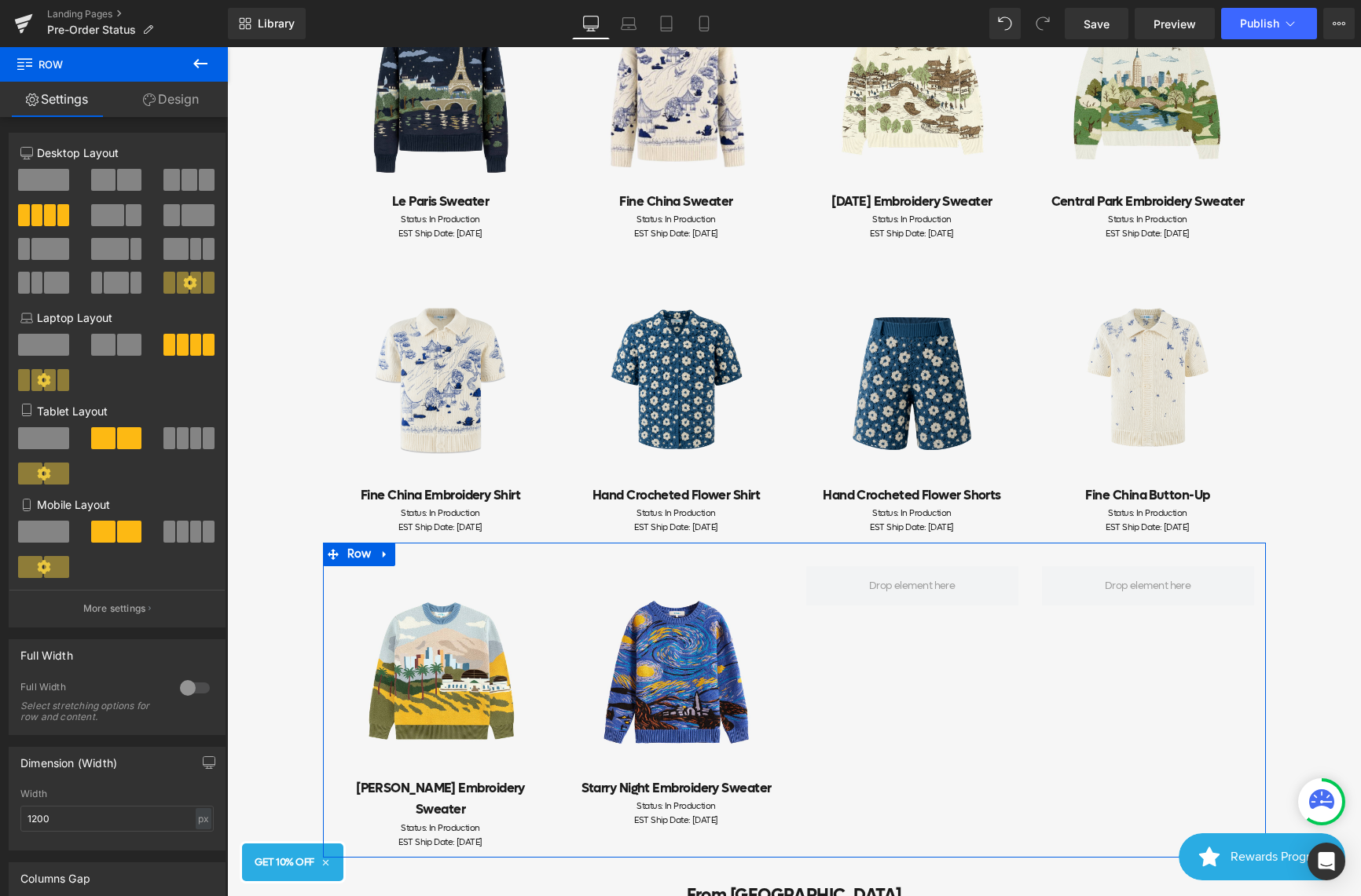
scroll to position [338, 0]
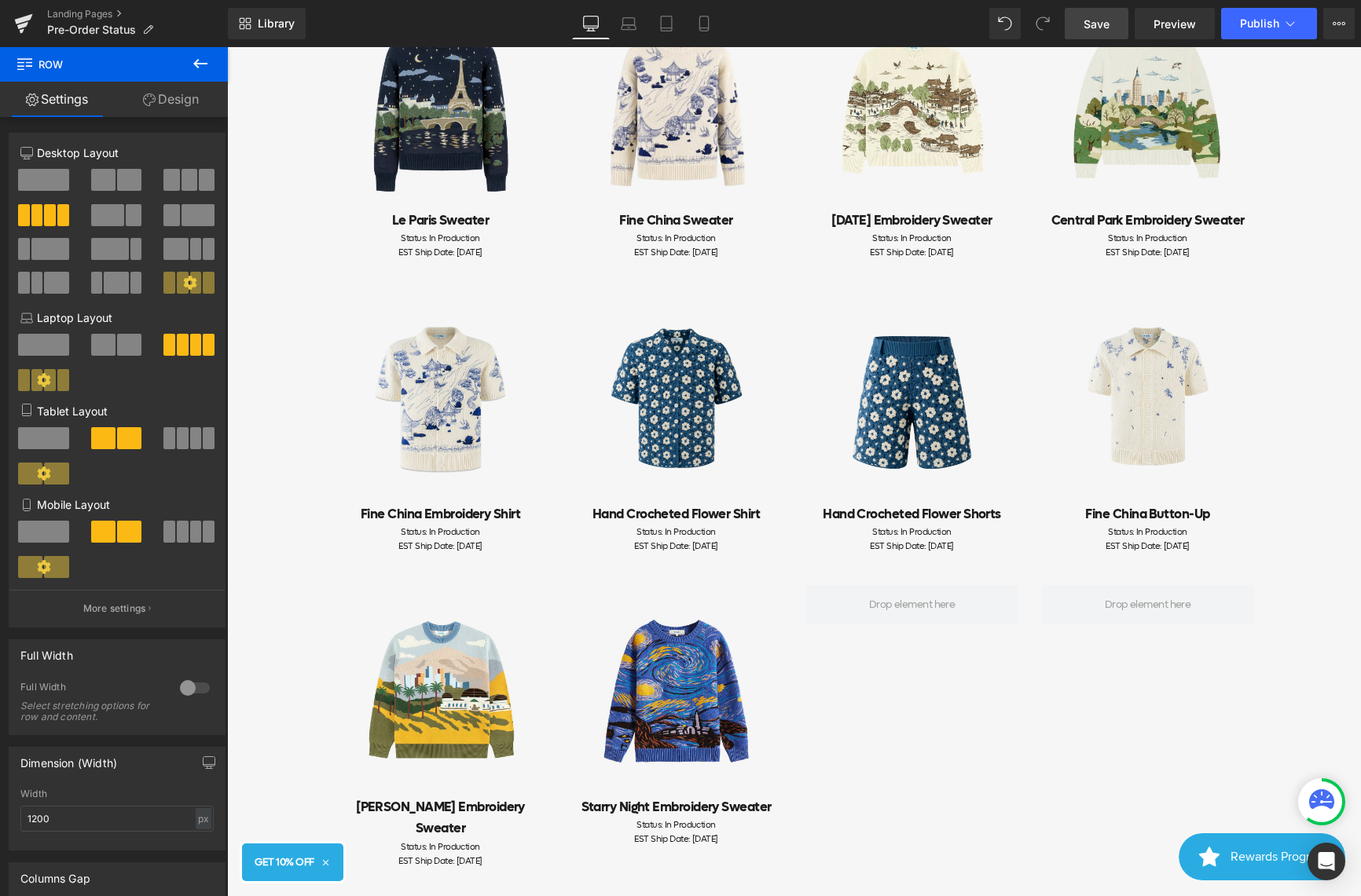
click at [1101, 27] on span "Save" at bounding box center [1096, 24] width 26 height 16
click at [1275, 20] on span "Publish" at bounding box center [1259, 23] width 39 height 12
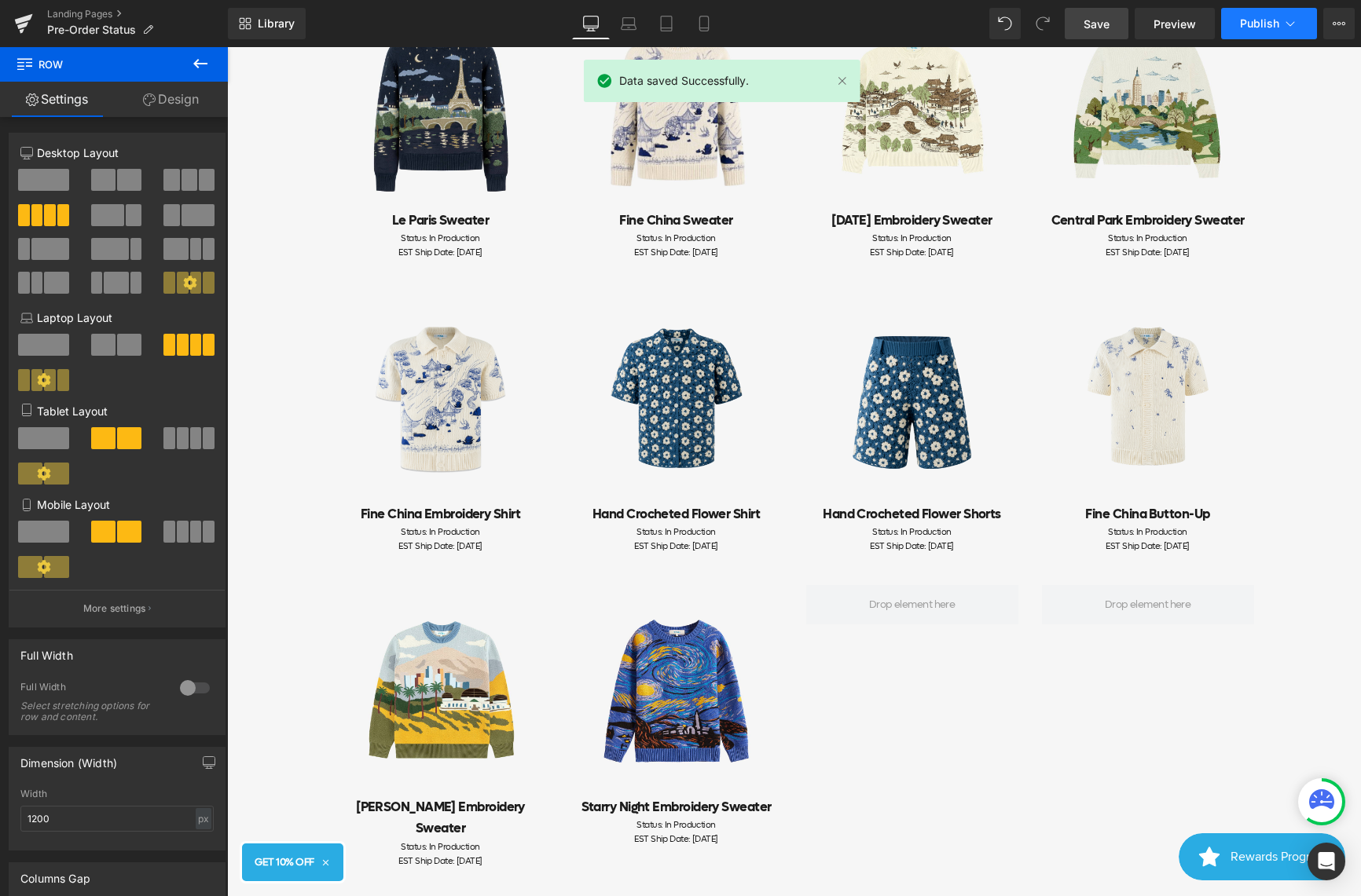
click at [1269, 21] on span "Publish" at bounding box center [1259, 23] width 39 height 12
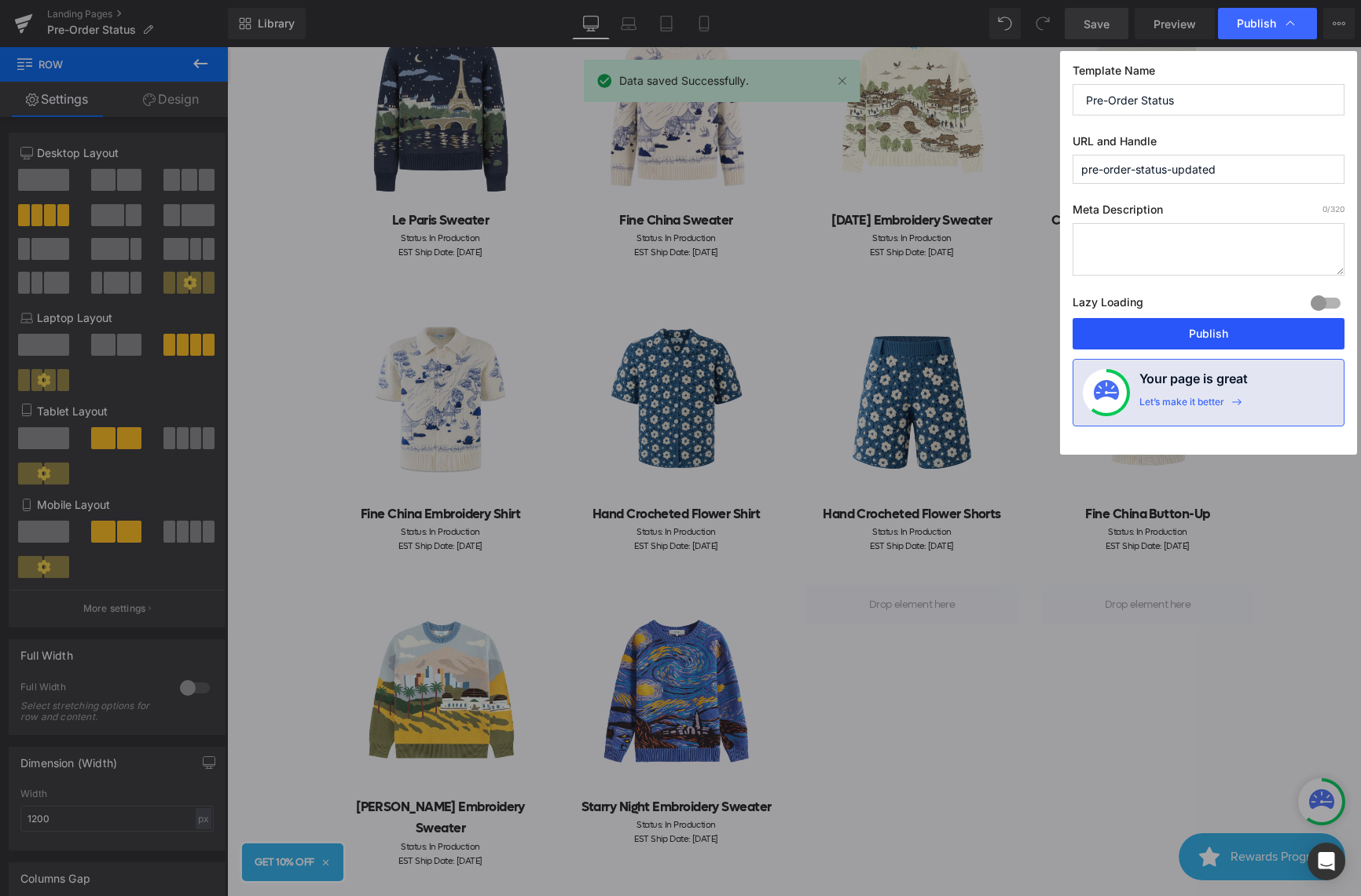
click at [1206, 330] on button "Publish" at bounding box center [1209, 334] width 272 height 32
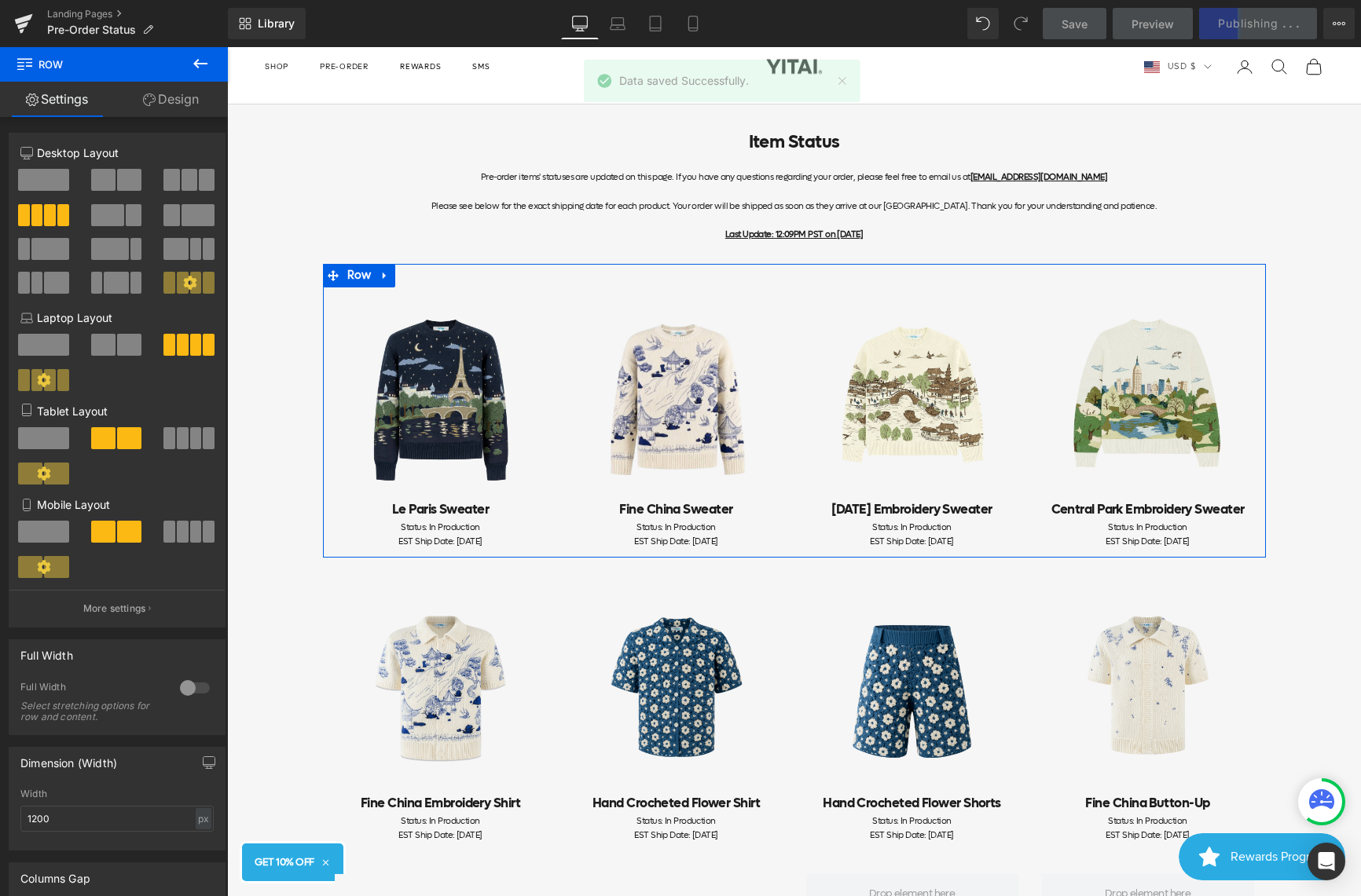
scroll to position [24, 0]
